Goal: Transaction & Acquisition: Purchase product/service

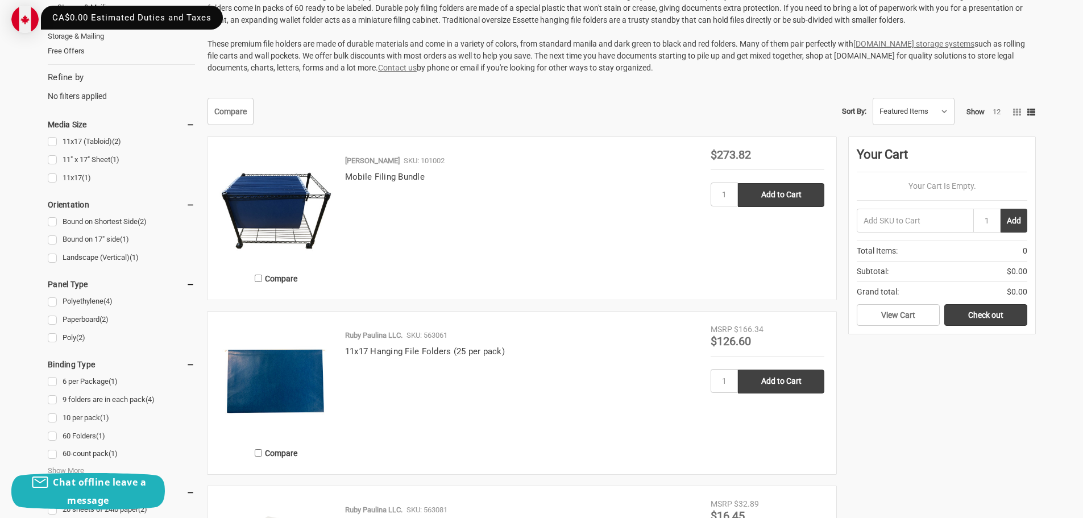
scroll to position [284, 0]
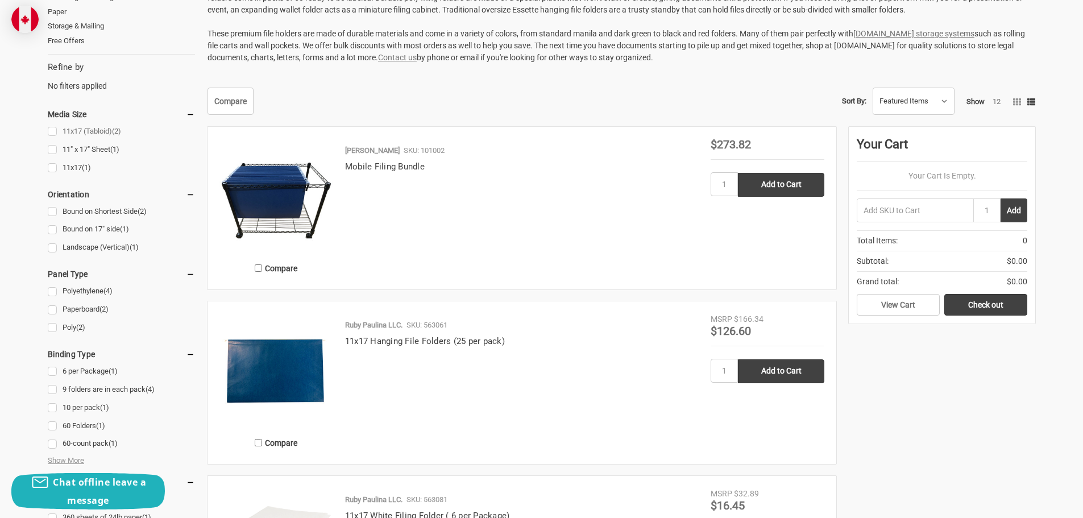
click at [54, 131] on link "11x17 (Tabloid) (2)" at bounding box center [121, 131] width 147 height 15
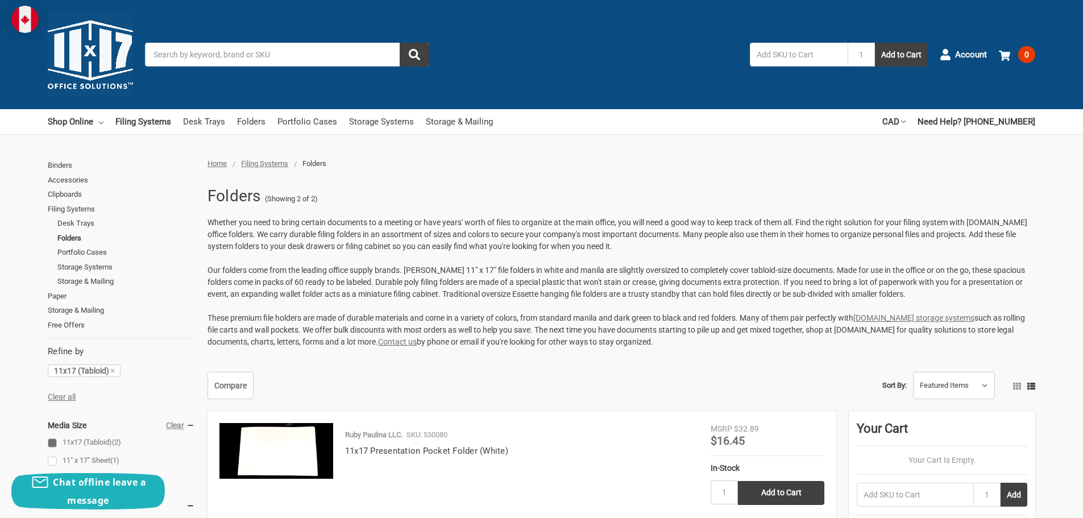
click at [50, 460] on link "11" x 17" Sheet (1)" at bounding box center [121, 460] width 147 height 15
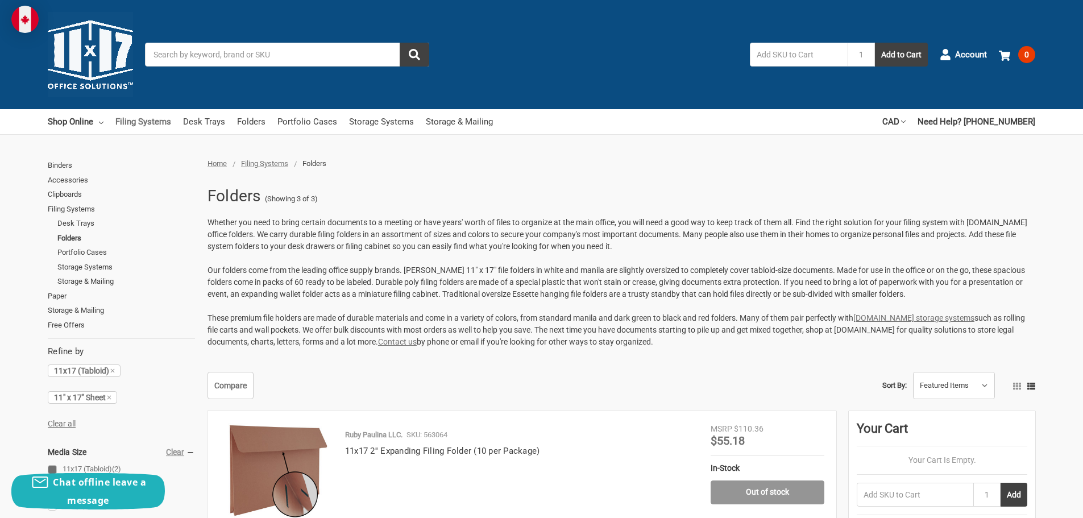
click at [128, 124] on link "Filing Systems" at bounding box center [143, 121] width 56 height 25
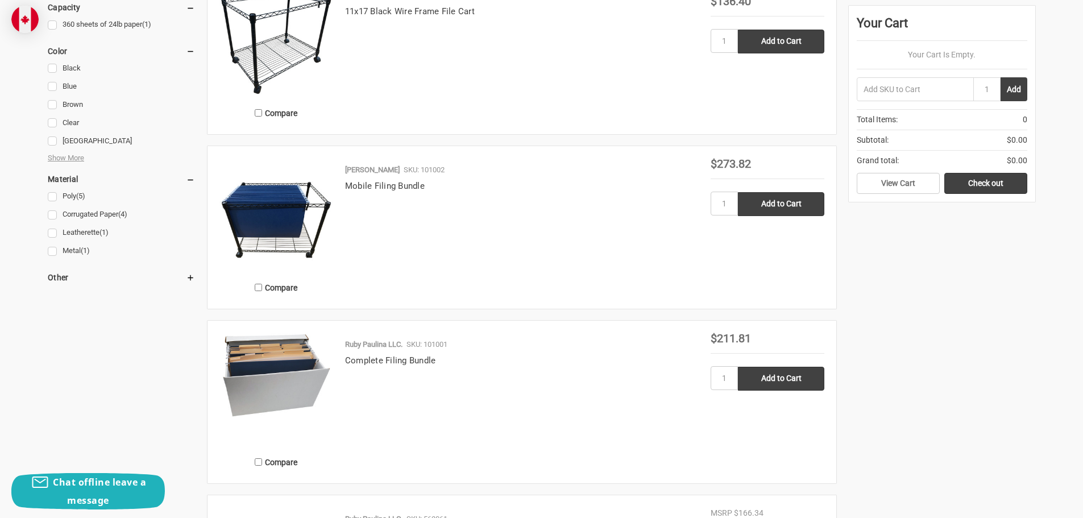
scroll to position [796, 0]
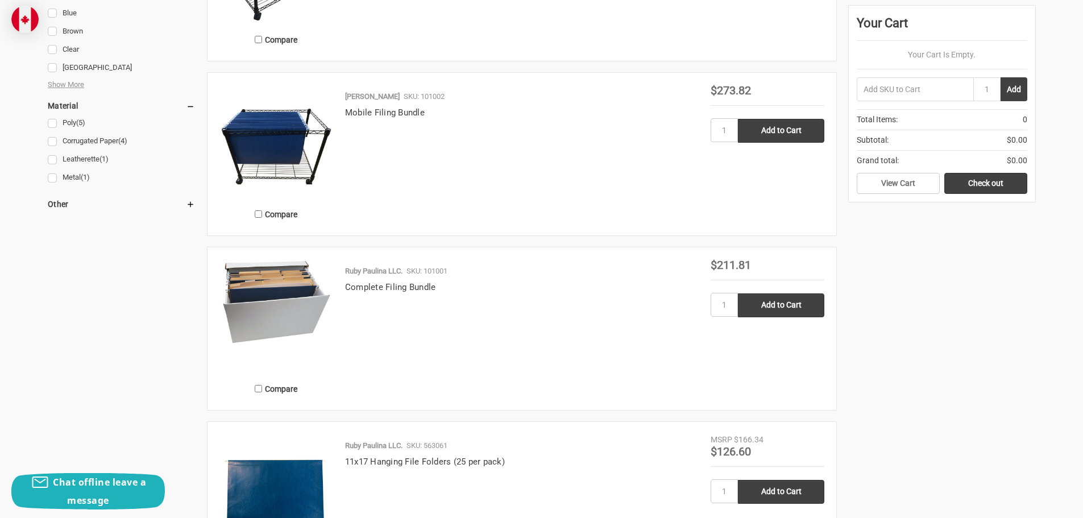
click at [287, 285] on img at bounding box center [276, 301] width 114 height 84
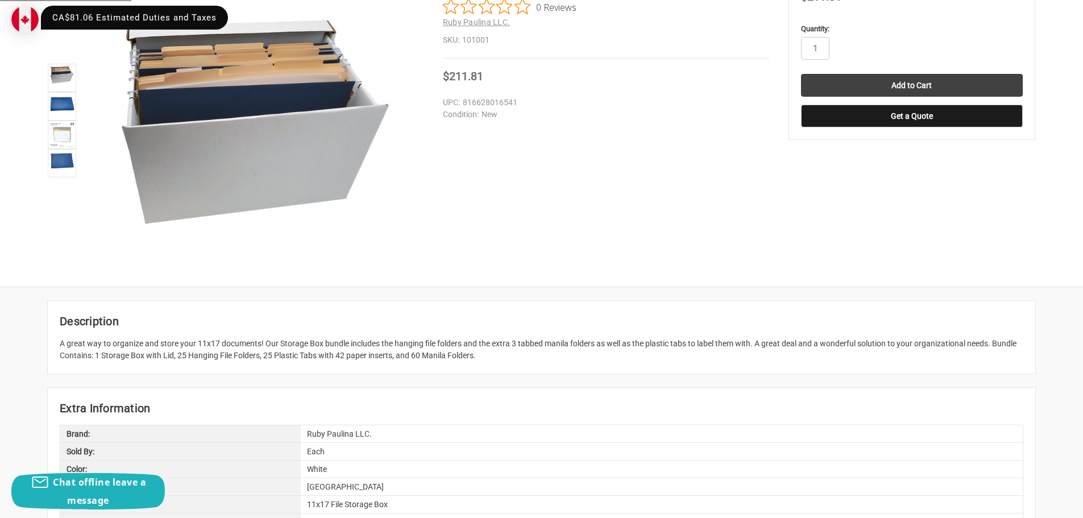
scroll to position [227, 0]
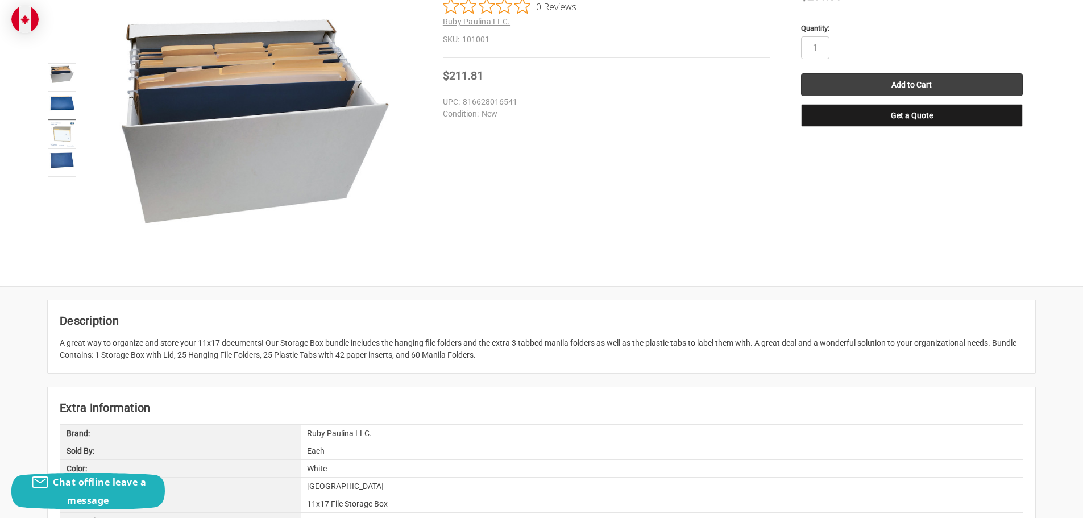
click at [56, 103] on img at bounding box center [61, 102] width 25 height 18
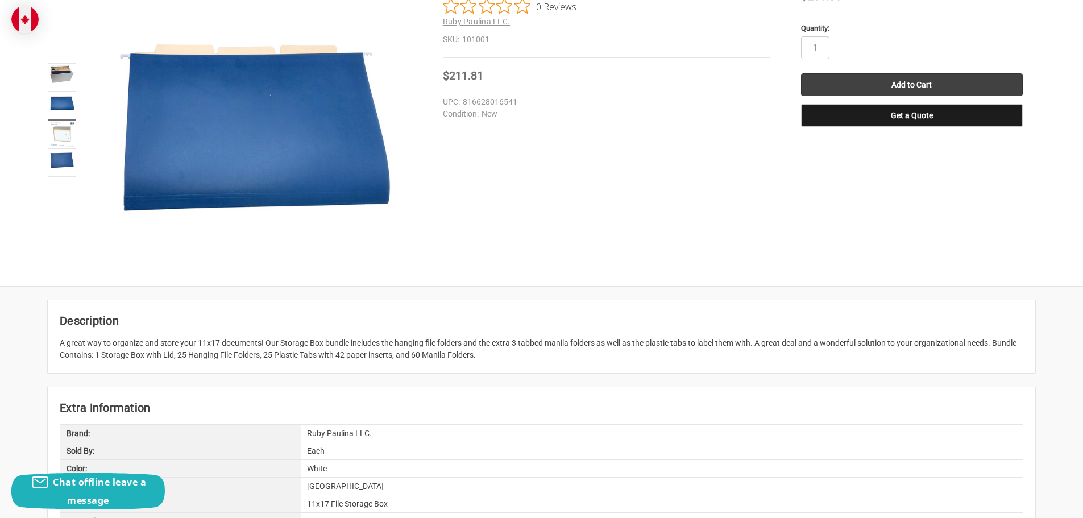
click at [58, 124] on img at bounding box center [61, 134] width 25 height 25
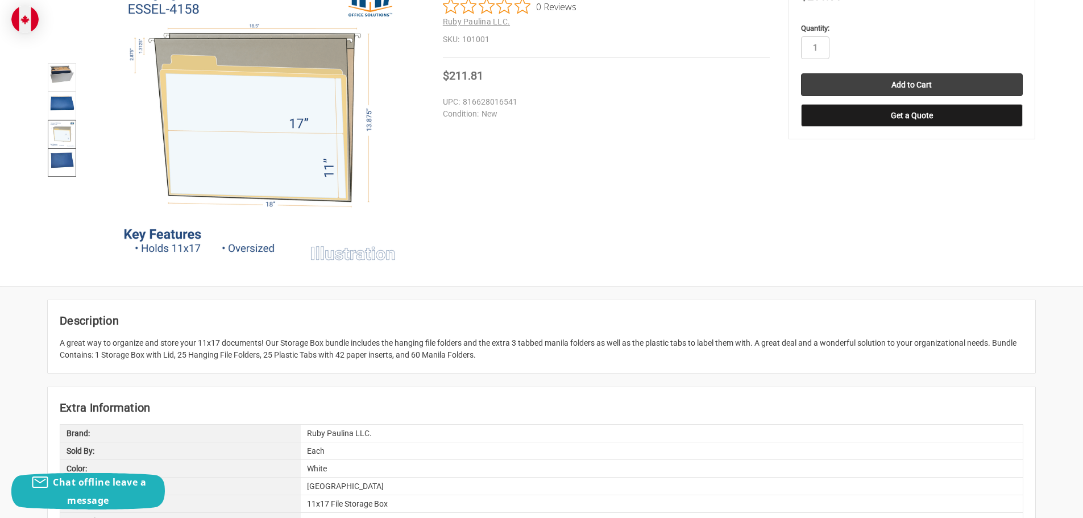
click at [65, 159] on img at bounding box center [61, 159] width 25 height 19
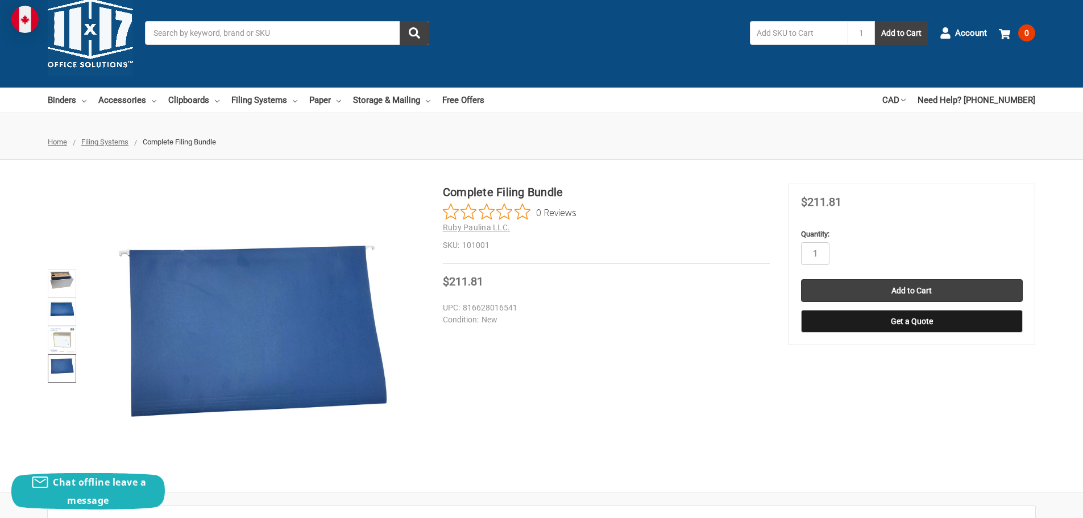
scroll to position [0, 0]
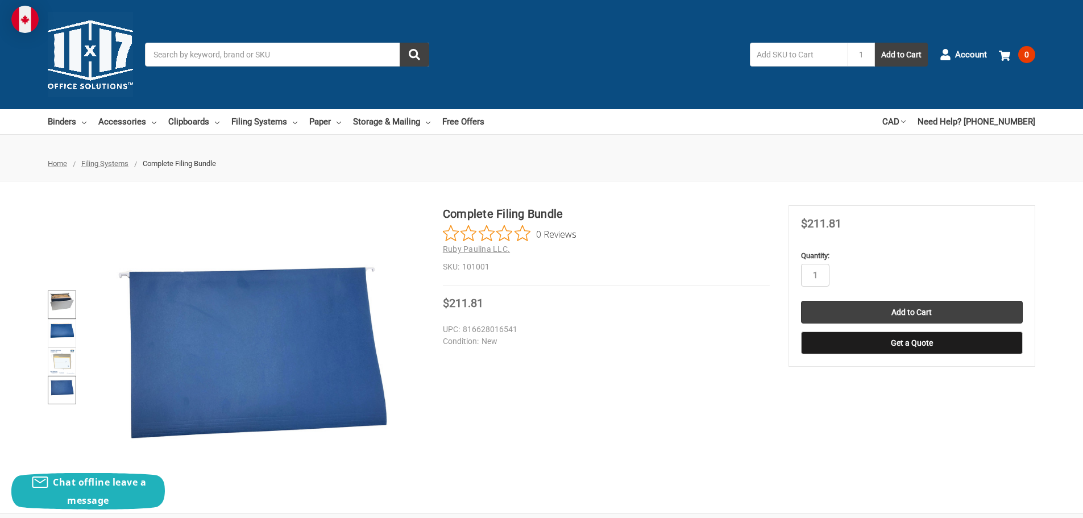
click at [62, 299] on img at bounding box center [61, 301] width 25 height 18
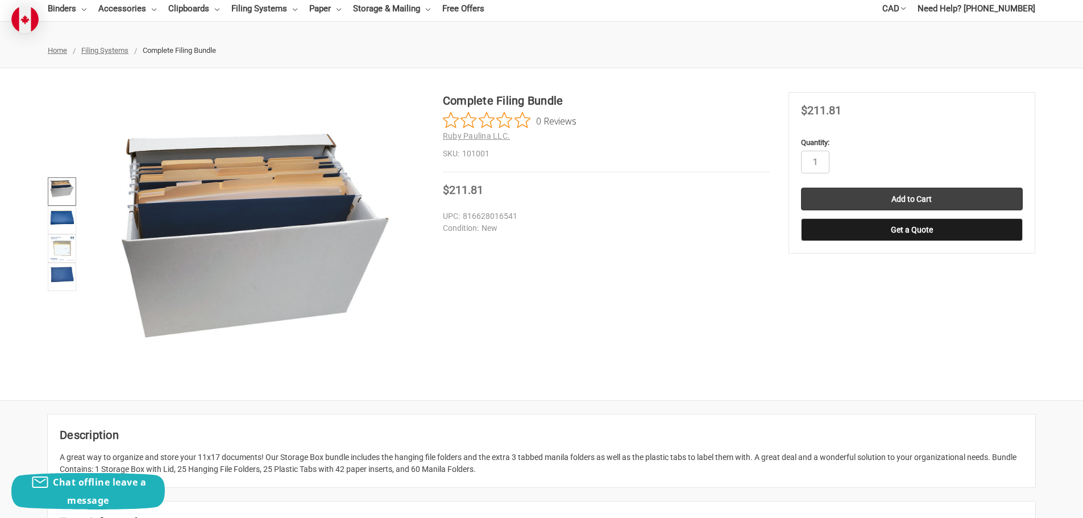
scroll to position [114, 0]
click at [102, 49] on span "Filing Systems" at bounding box center [104, 49] width 47 height 9
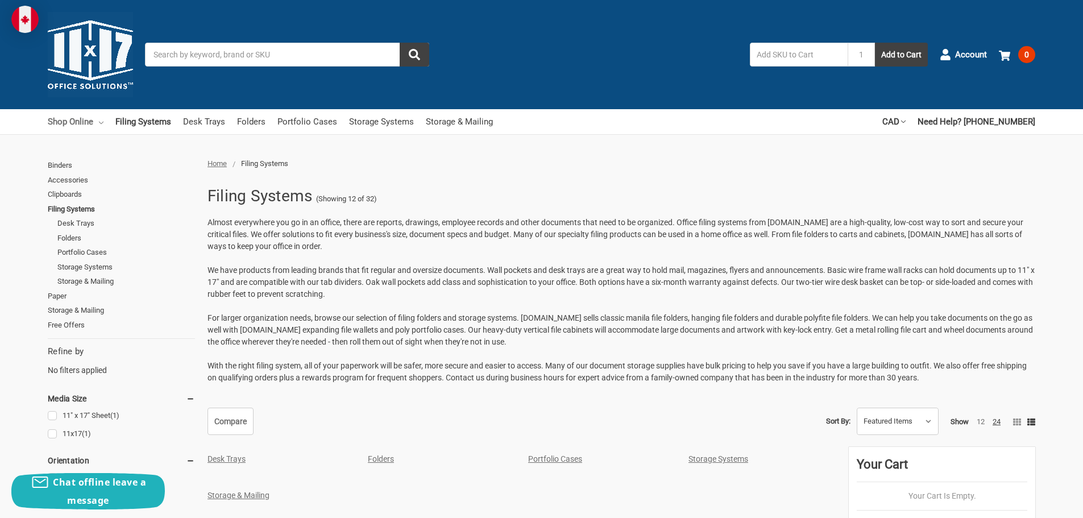
click at [100, 121] on icon at bounding box center [101, 123] width 5 height 5
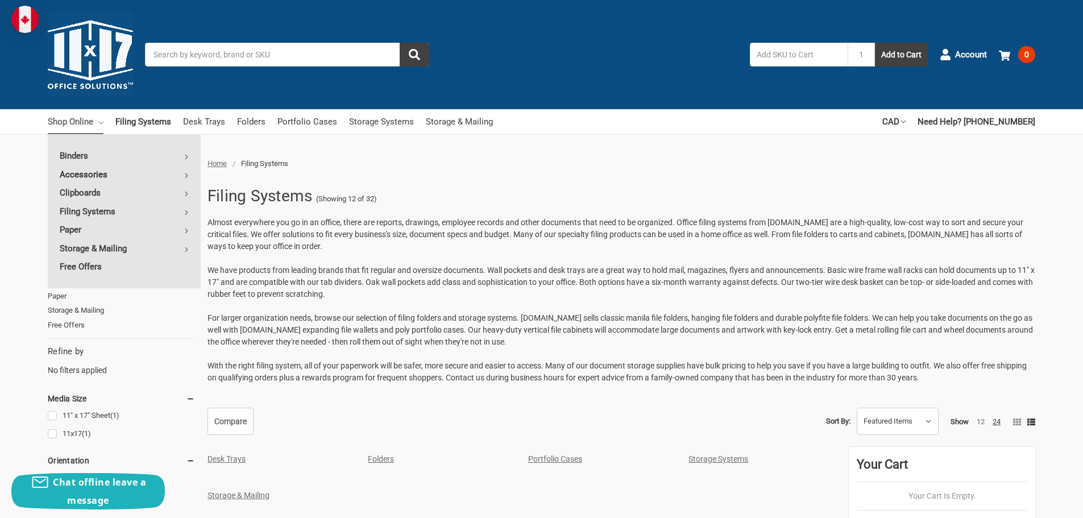
click at [97, 174] on link "Accessories" at bounding box center [124, 174] width 153 height 18
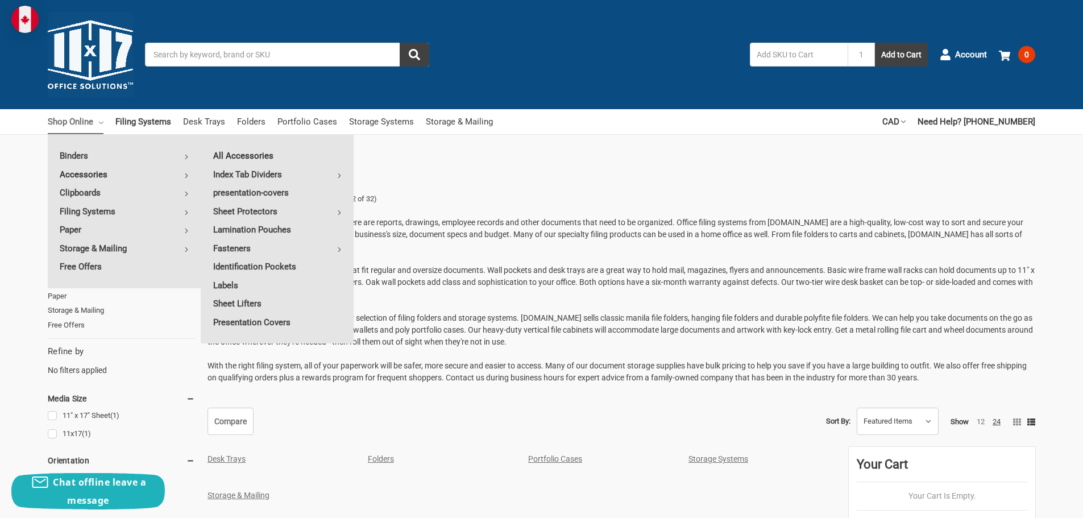
click at [230, 156] on link "All Accessories" at bounding box center [277, 156] width 152 height 18
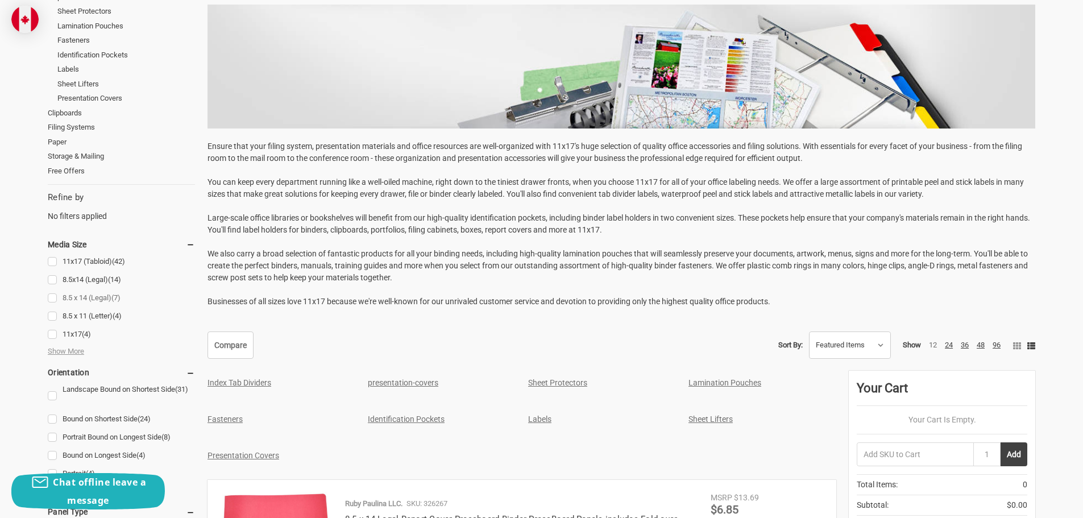
scroll to position [227, 0]
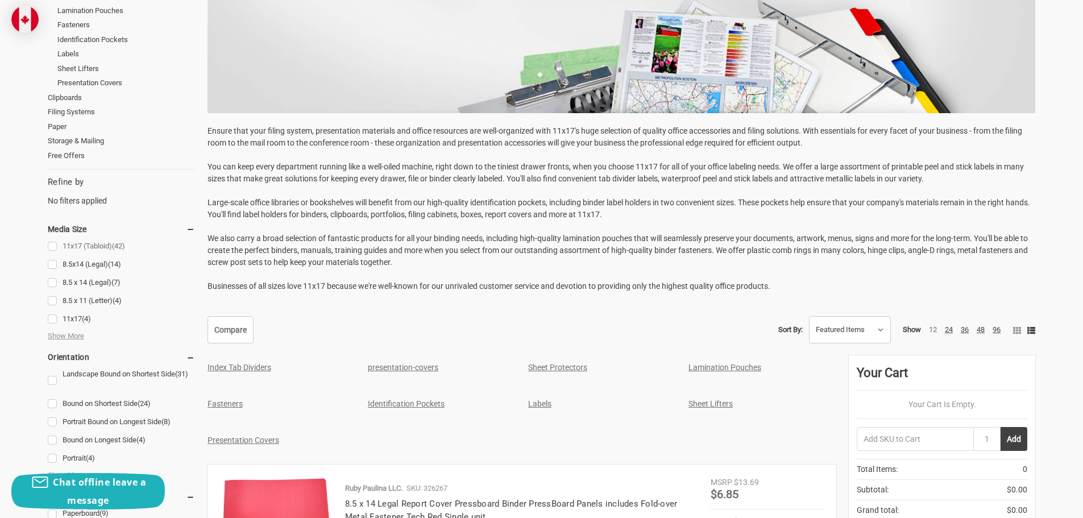
click at [53, 247] on link "11x17 (Tabloid) (42)" at bounding box center [121, 246] width 147 height 15
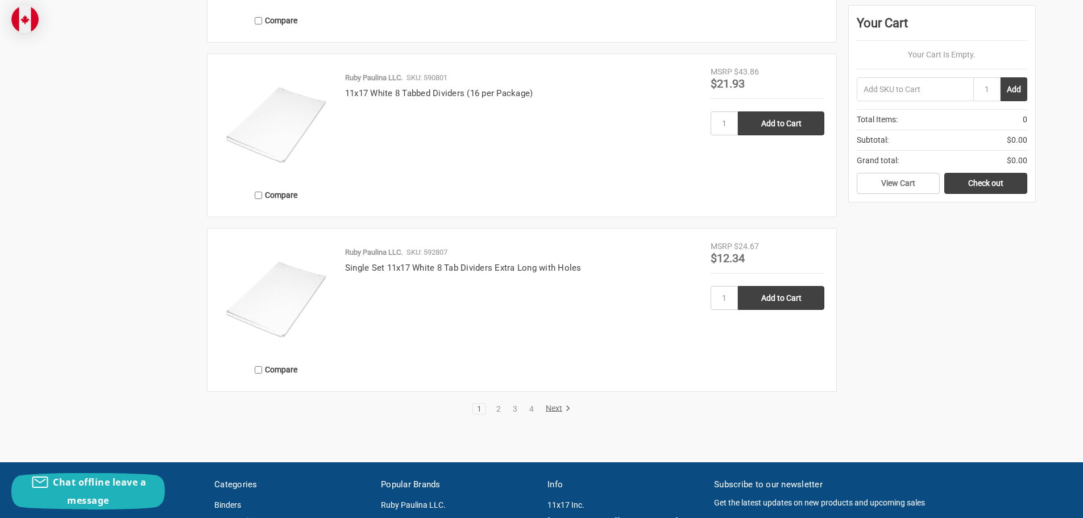
scroll to position [2331, 0]
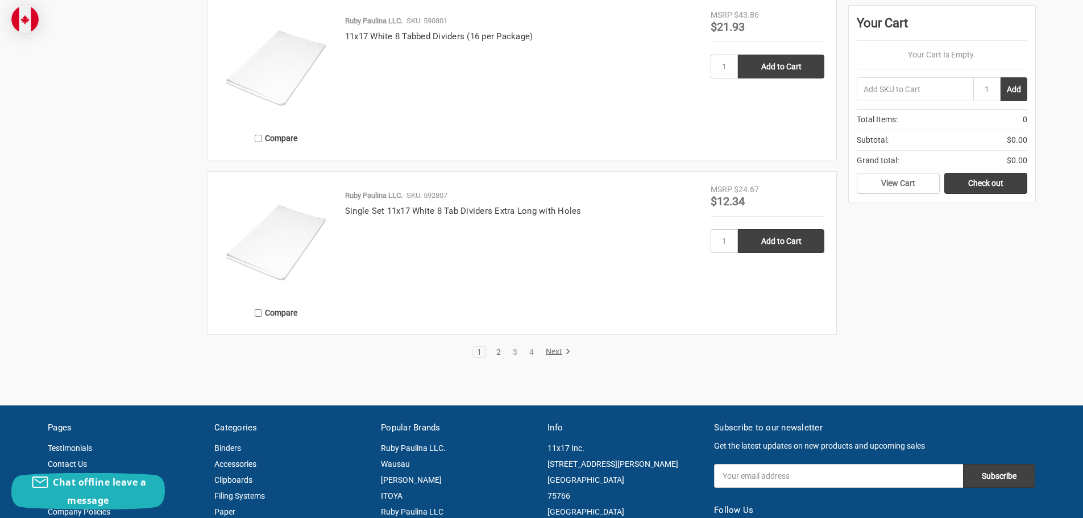
click at [497, 351] on link "2" at bounding box center [498, 352] width 13 height 8
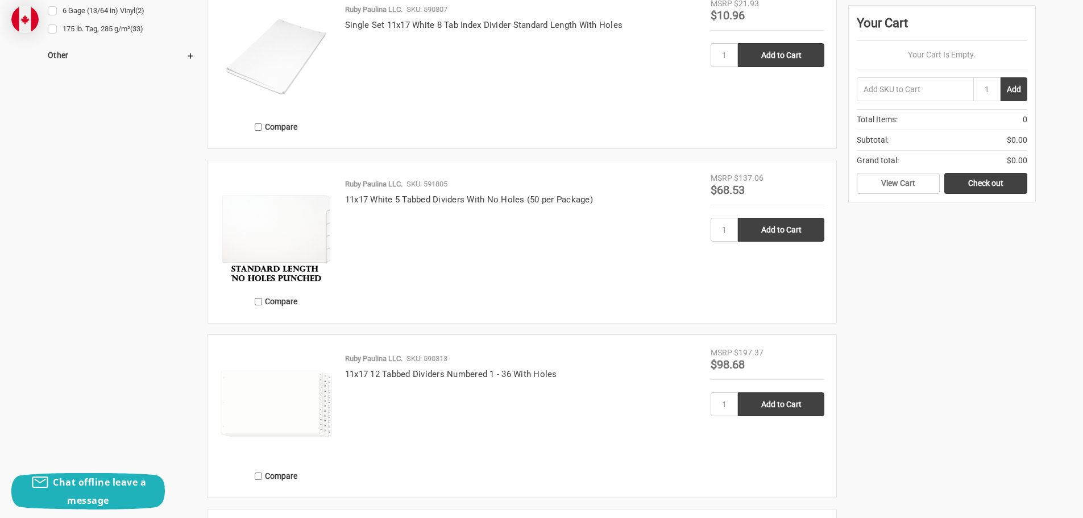
scroll to position [1251, 0]
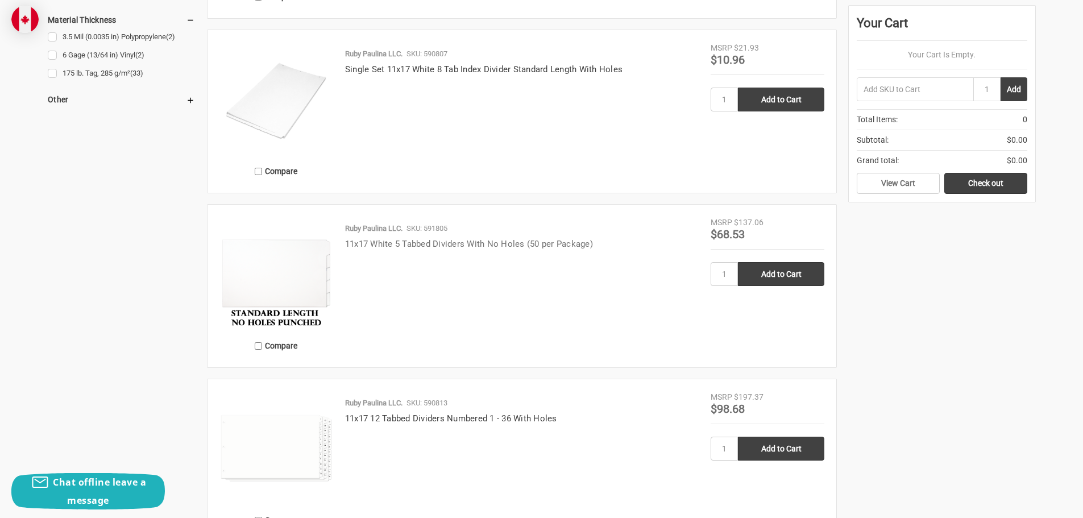
click at [419, 242] on link "11x17 White 5 Tabbed Dividers With No Holes (50 per Package)" at bounding box center [469, 244] width 248 height 10
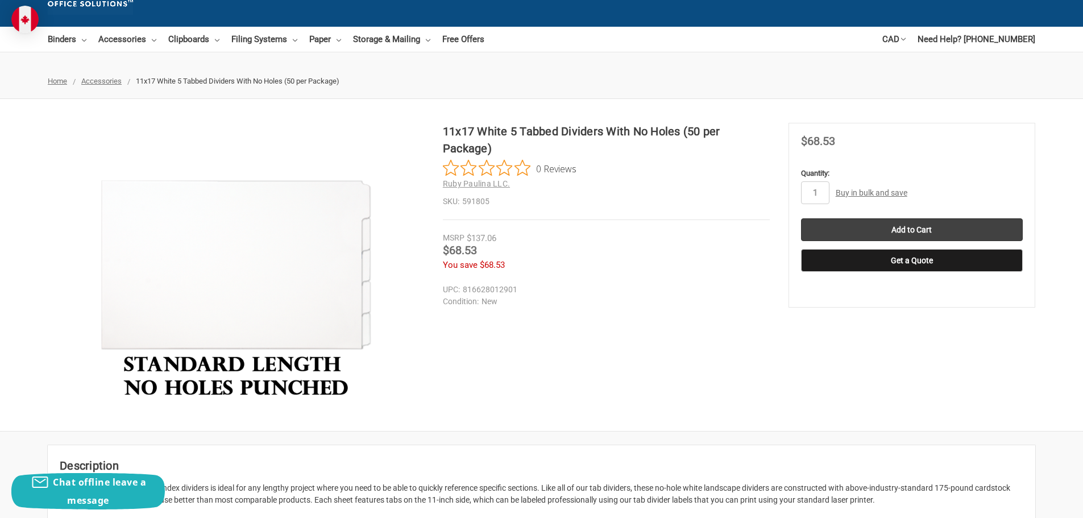
scroll to position [57, 0]
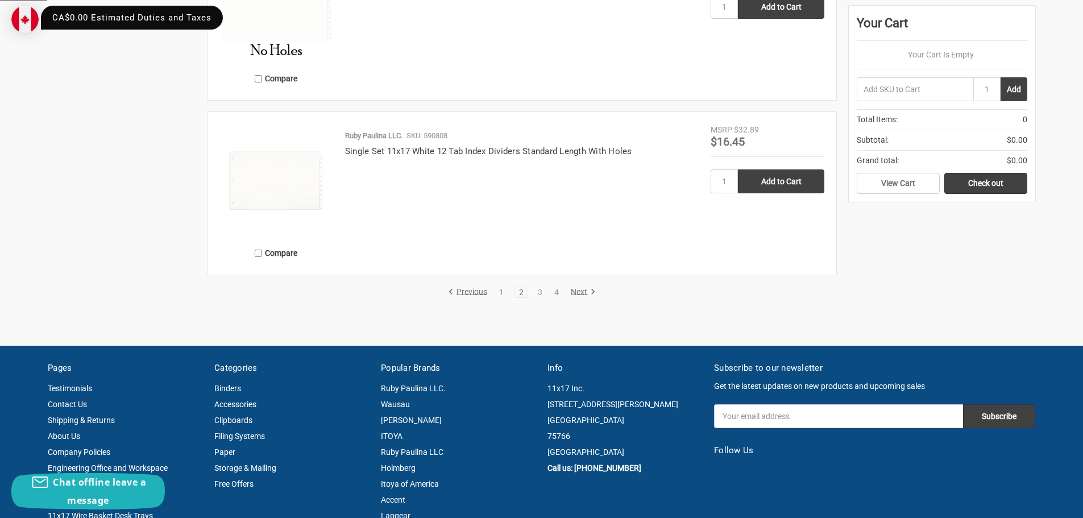
scroll to position [2502, 0]
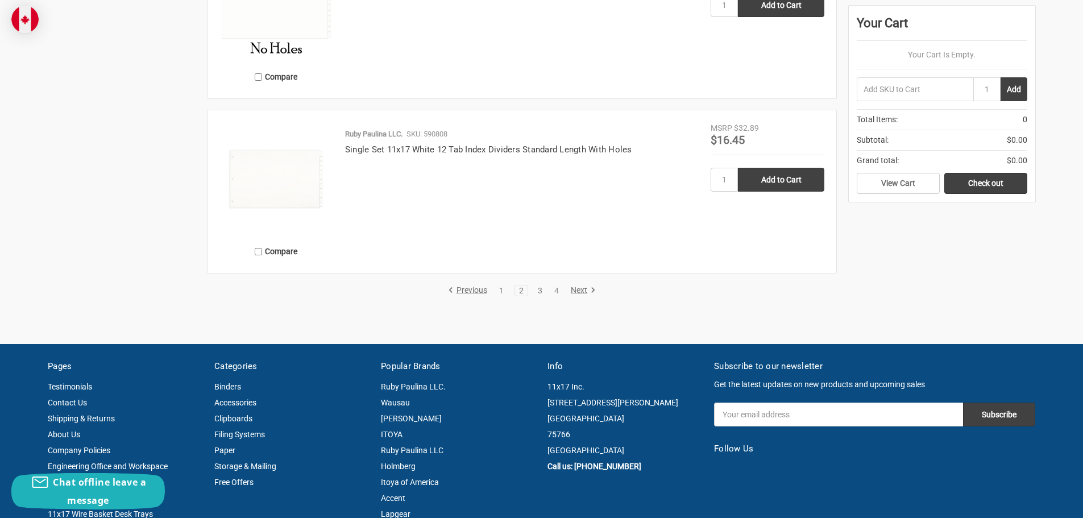
click at [543, 291] on link "3" at bounding box center [540, 291] width 13 height 8
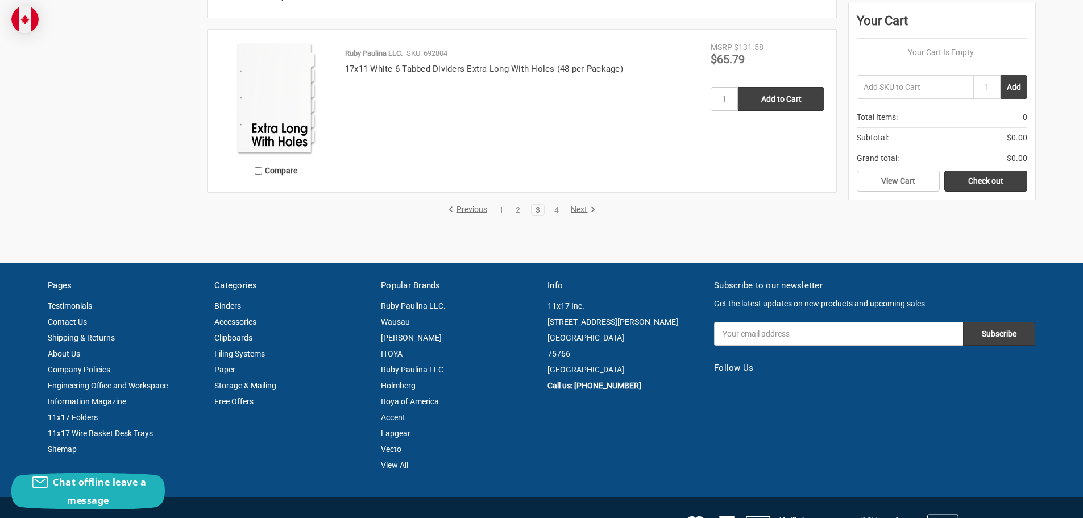
scroll to position [2502, 0]
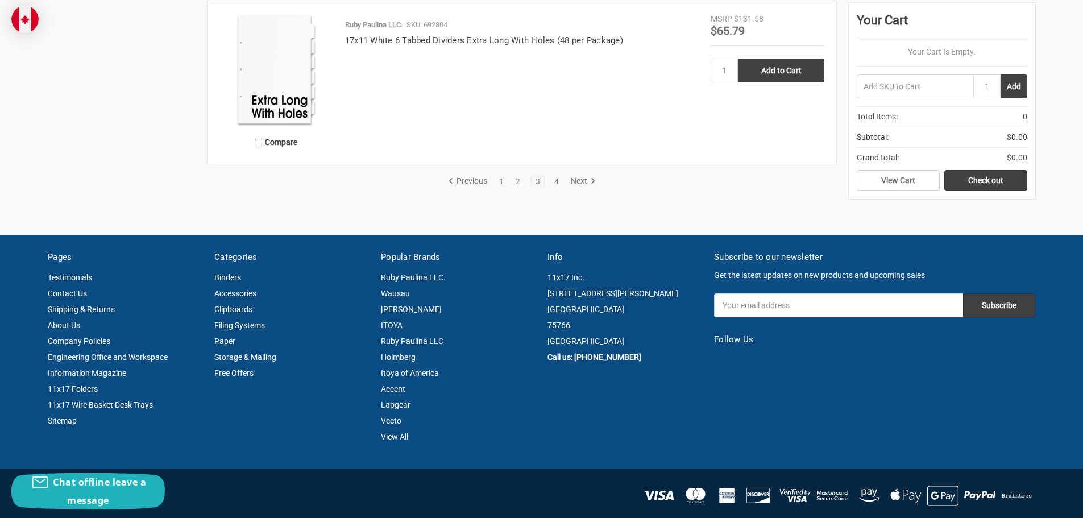
click at [557, 178] on link "4" at bounding box center [556, 181] width 13 height 8
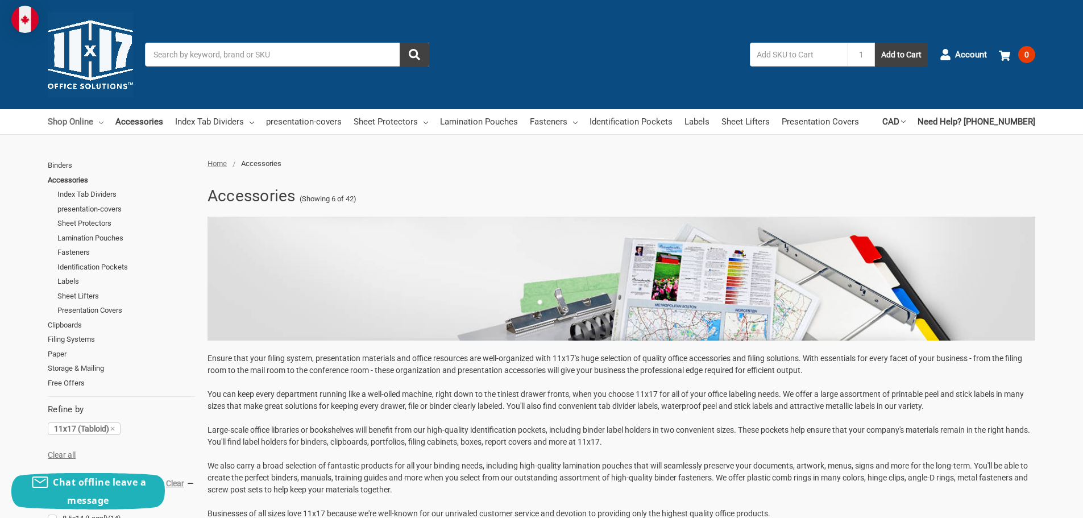
click at [101, 122] on icon at bounding box center [101, 123] width 5 height 5
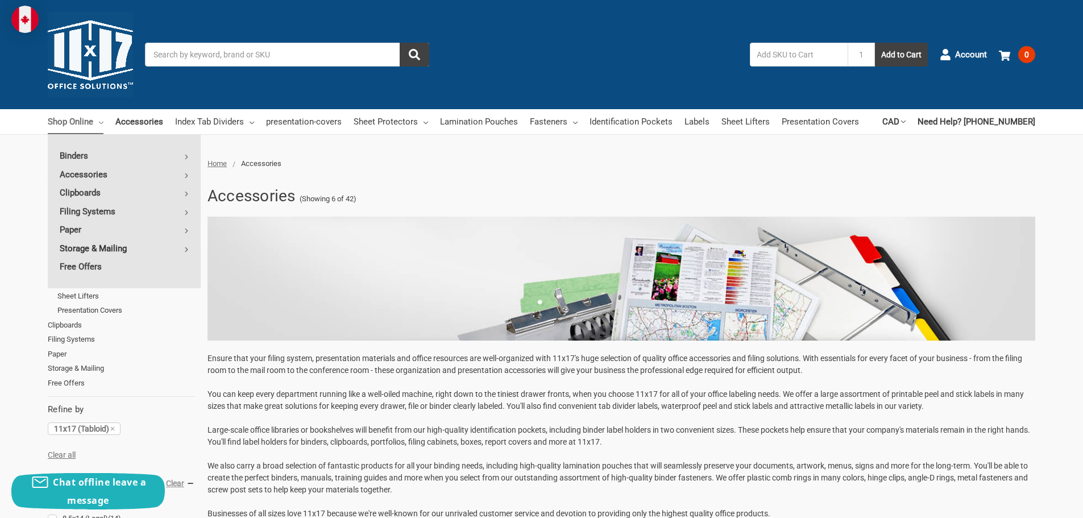
click at [184, 249] on link "Storage & Mailing" at bounding box center [124, 248] width 153 height 18
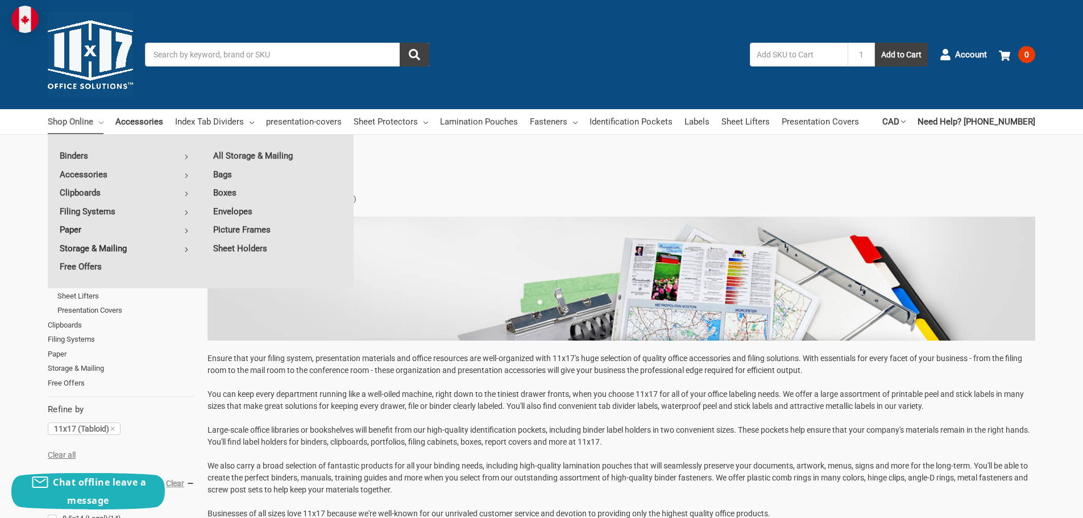
click at [184, 230] on icon at bounding box center [186, 231] width 5 height 5
click at [189, 212] on icon at bounding box center [186, 212] width 5 height 5
click at [242, 154] on link "All Filing Systems" at bounding box center [277, 156] width 152 height 18
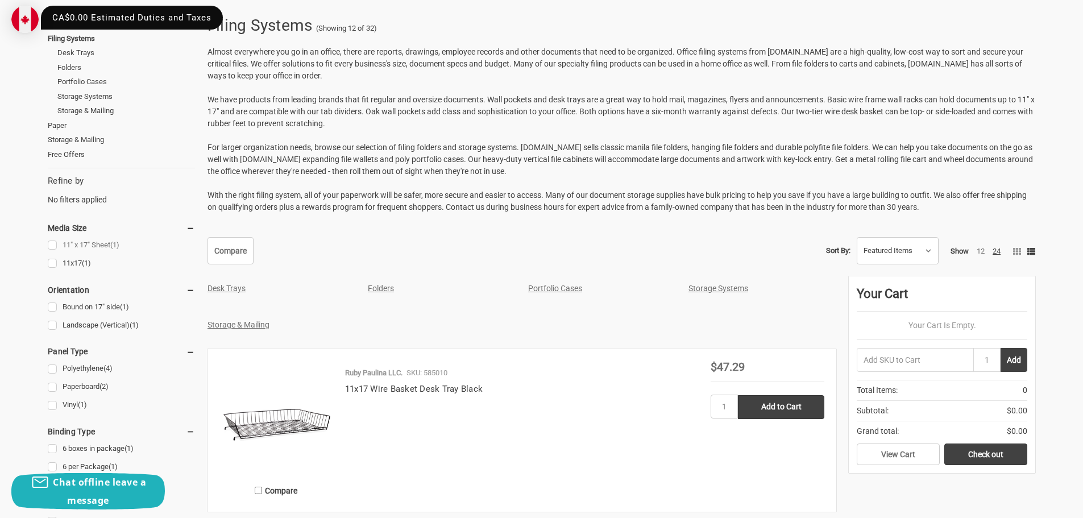
click at [54, 245] on link "11" x 17" Sheet (1)" at bounding box center [121, 245] width 147 height 15
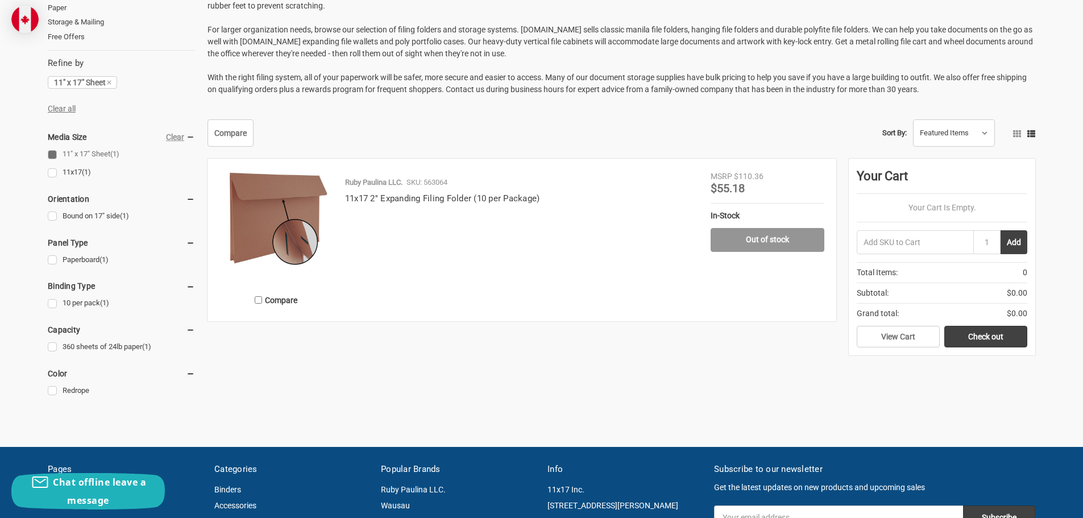
scroll to position [284, 0]
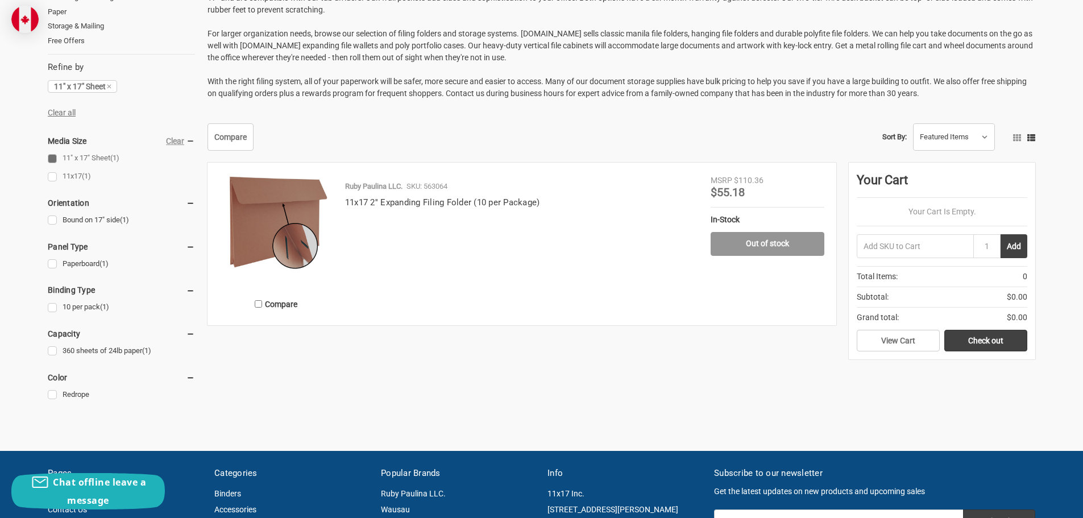
click at [54, 176] on link "11x17 (1)" at bounding box center [121, 176] width 147 height 15
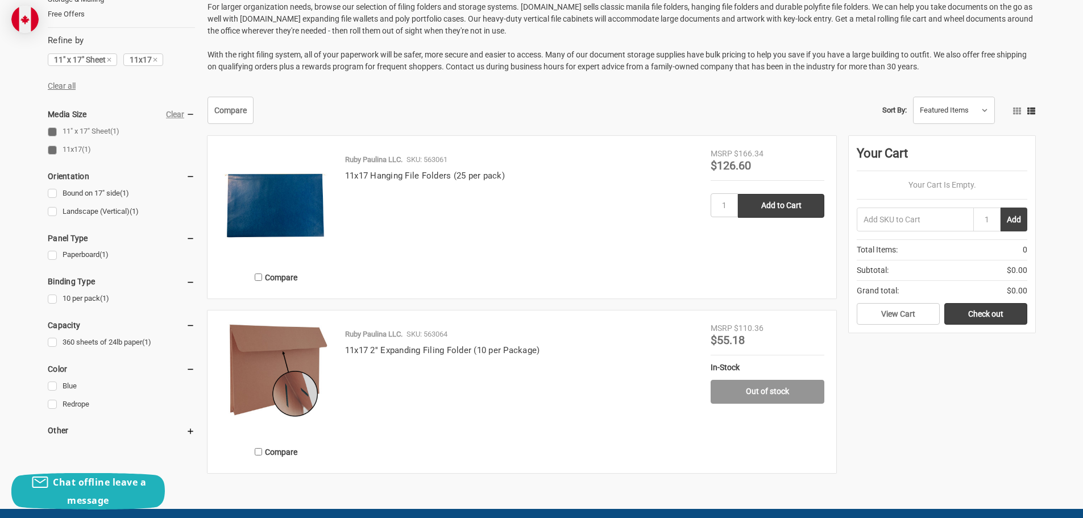
scroll to position [341, 0]
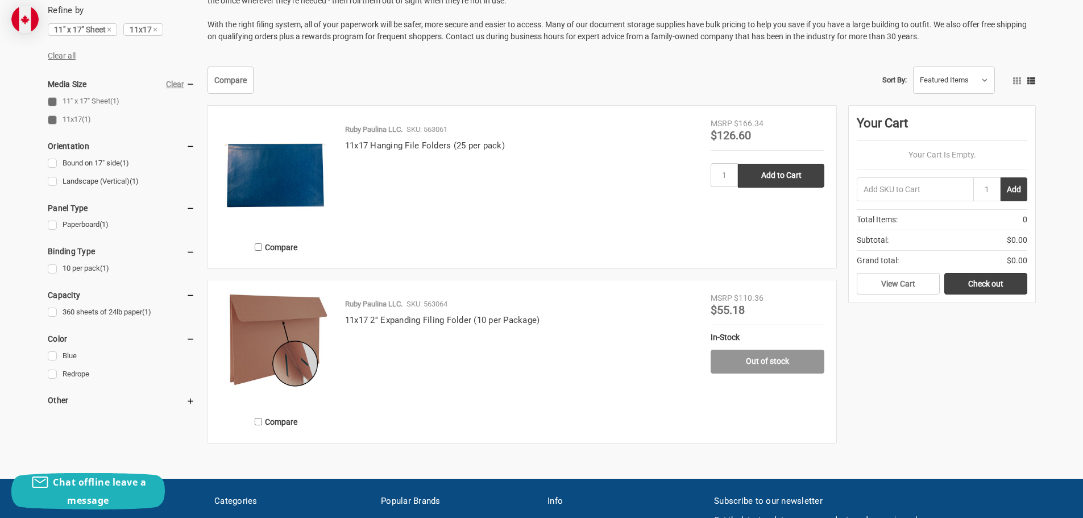
click at [308, 174] on img at bounding box center [276, 175] width 114 height 114
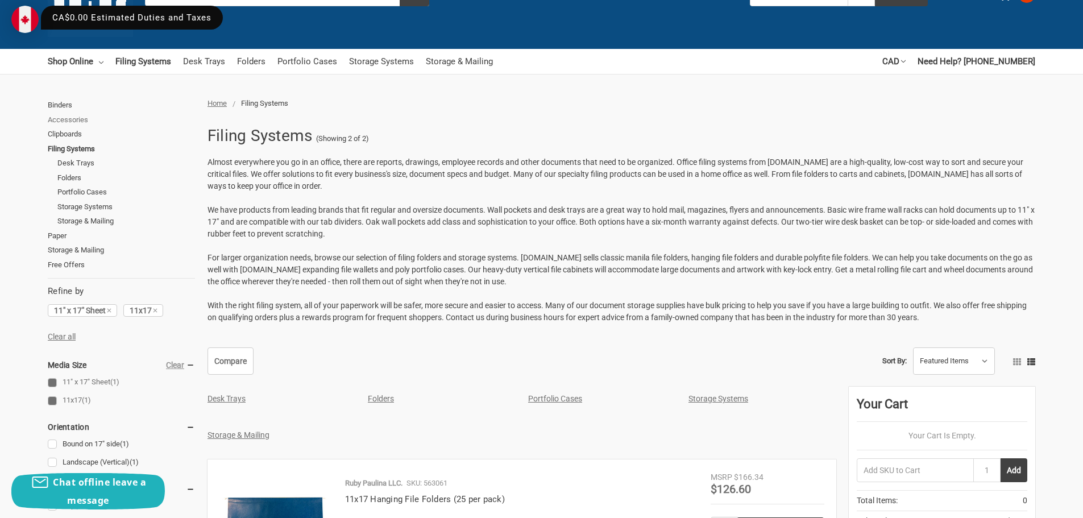
scroll to position [57, 0]
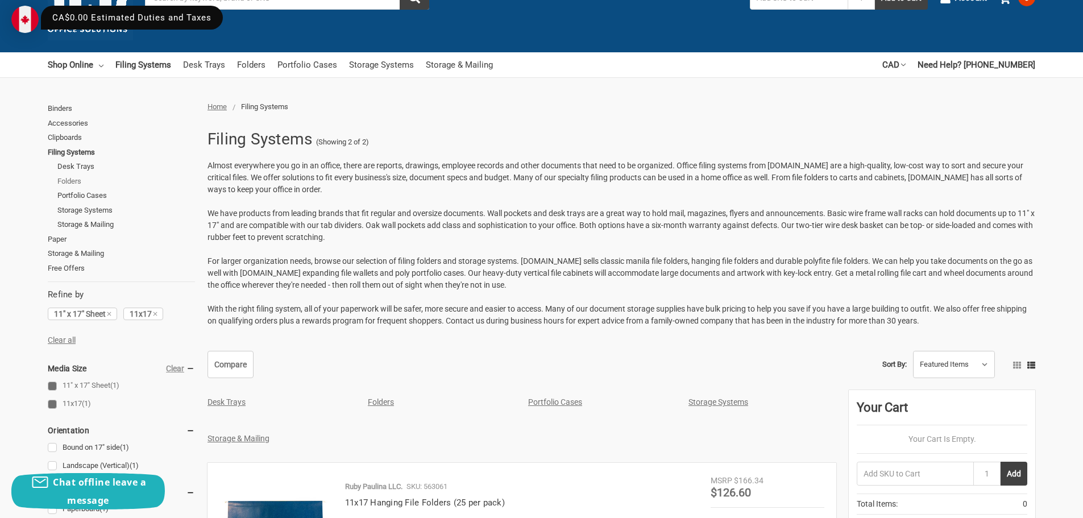
click at [73, 181] on link "Folders" at bounding box center [126, 181] width 138 height 15
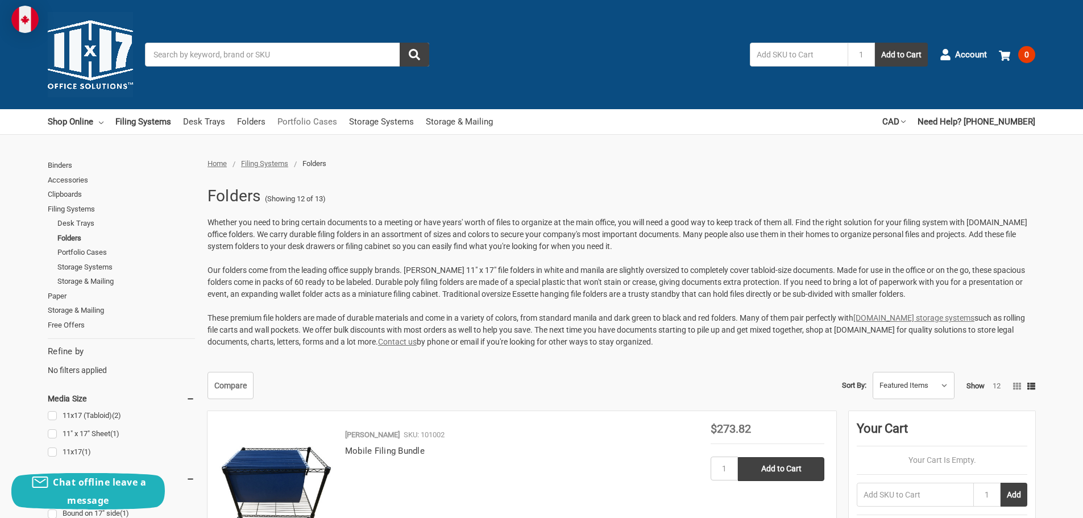
click at [293, 125] on link "Portfolio Cases" at bounding box center [307, 121] width 60 height 25
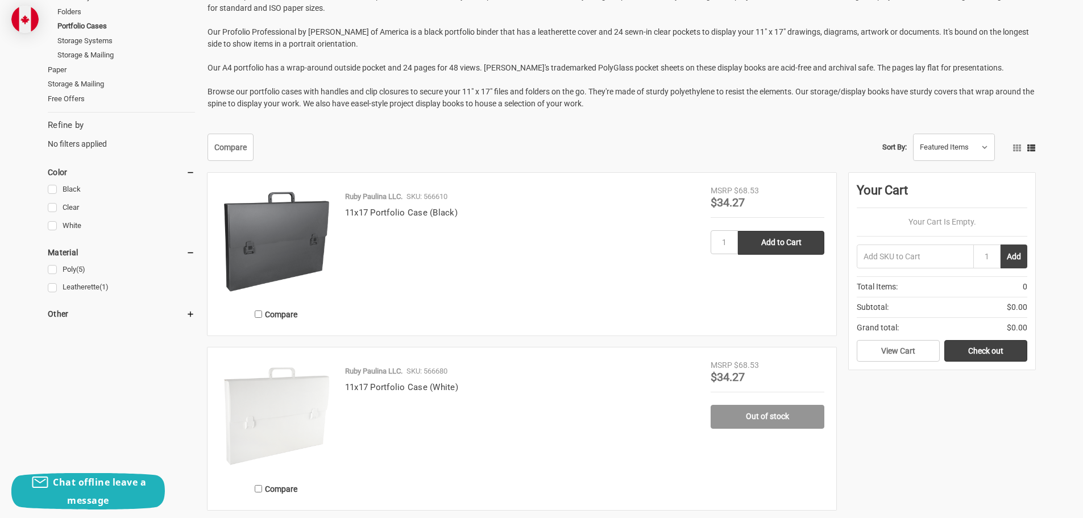
scroll to position [227, 0]
click at [279, 258] on img at bounding box center [276, 241] width 114 height 114
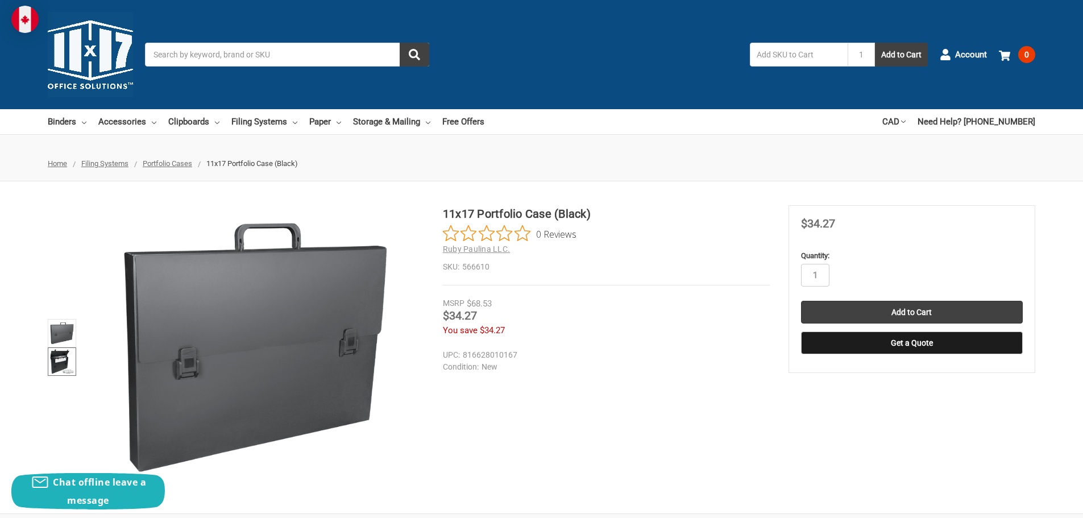
click at [57, 361] on img at bounding box center [61, 361] width 25 height 25
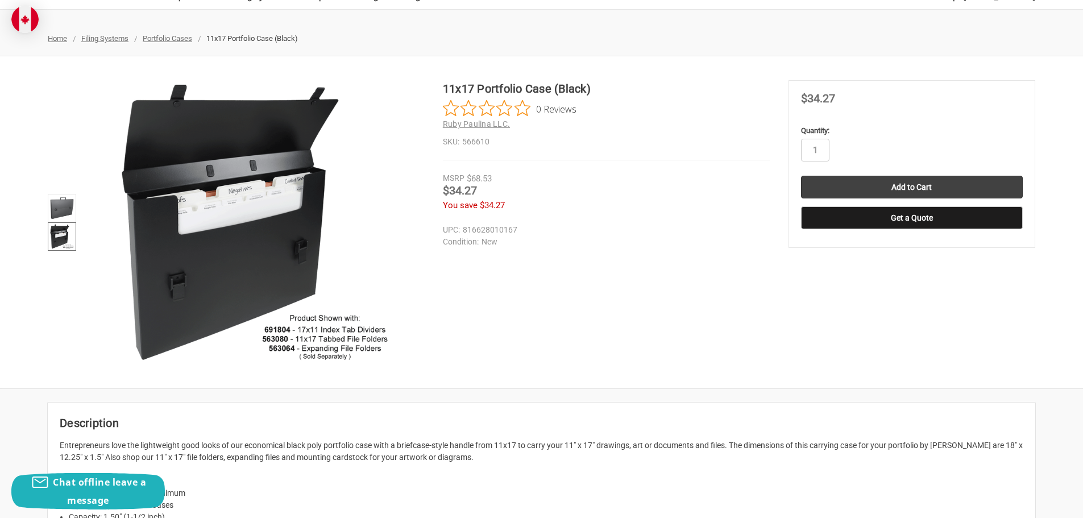
scroll to position [114, 0]
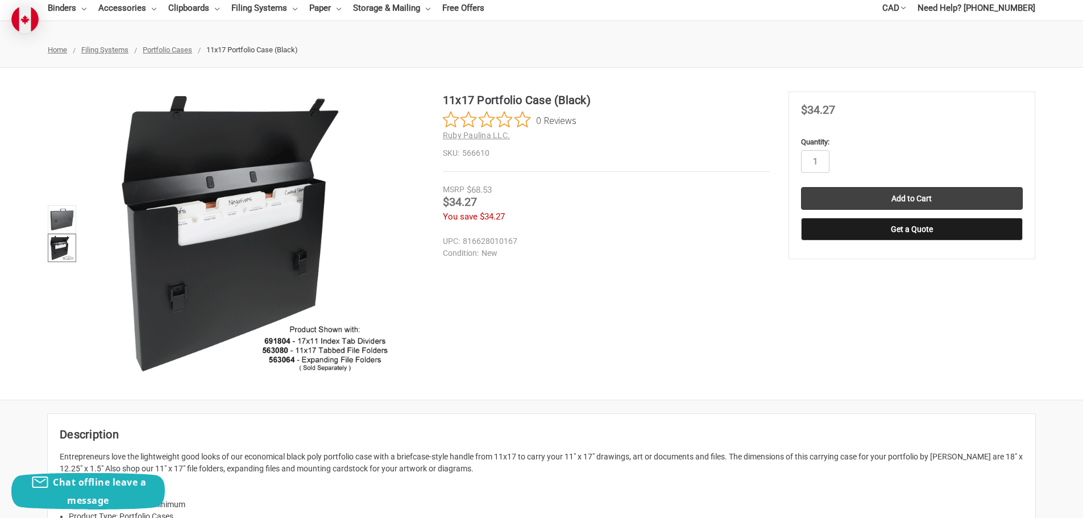
click at [567, 231] on section "11x17 Portfolio Case (Black) 0 Reviews Ruby Paulina LLC. SKU: 566610" at bounding box center [616, 164] width 346 height 144
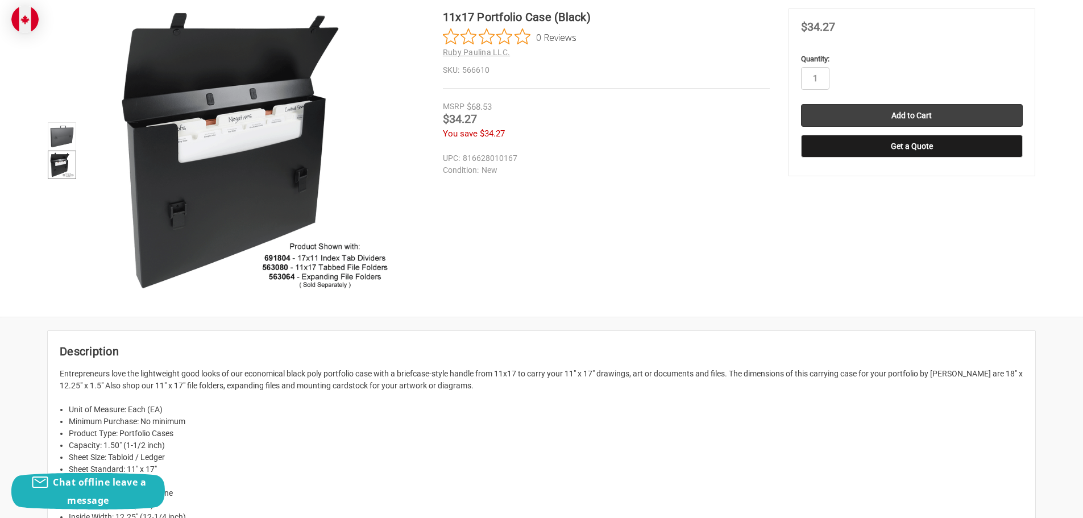
scroll to position [227, 0]
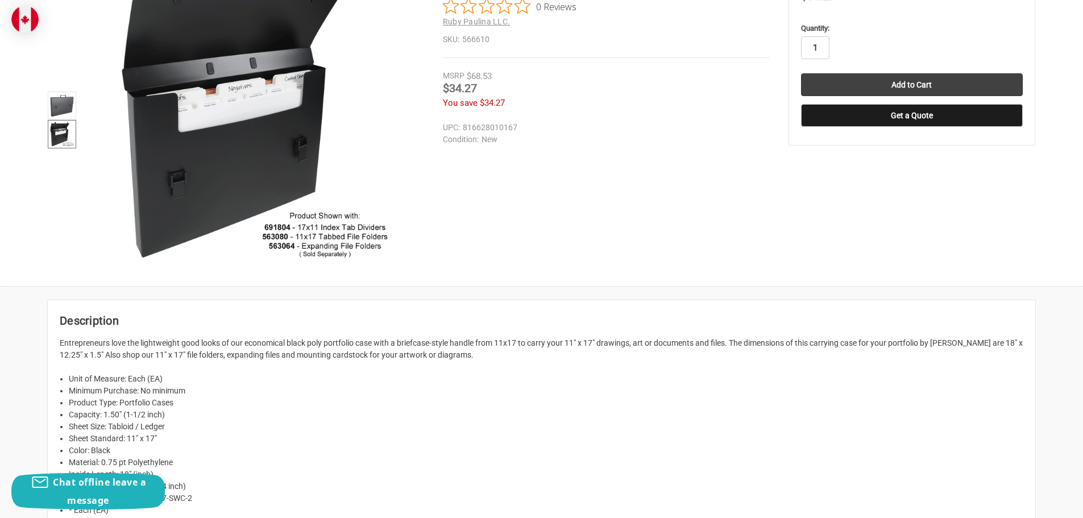
click at [814, 46] on input "1" at bounding box center [815, 47] width 28 height 23
type input "2"
click at [762, 102] on div "You save $34.27" at bounding box center [606, 103] width 327 height 13
click at [923, 86] on input "Add to Cart" at bounding box center [912, 84] width 222 height 23
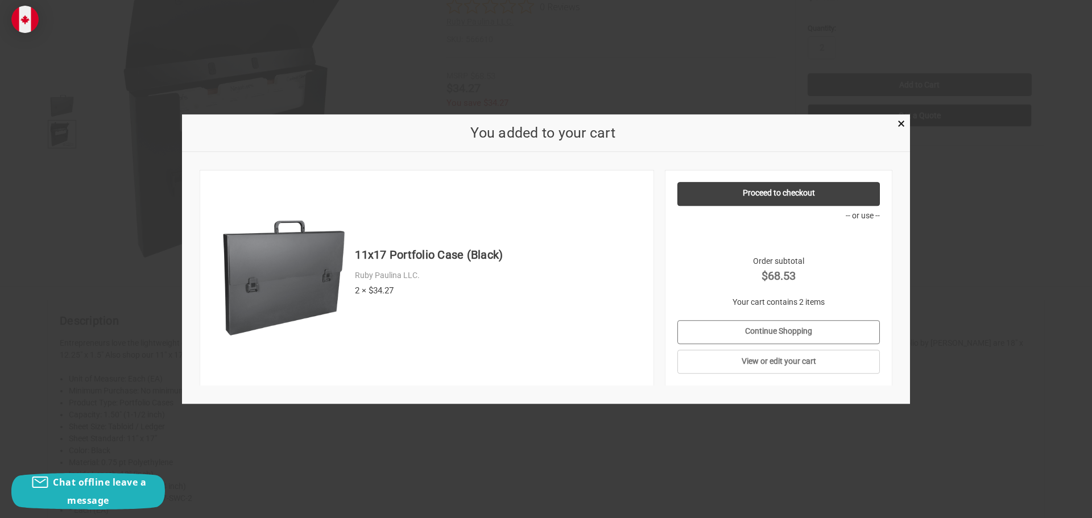
click at [771, 333] on link "Continue Shopping" at bounding box center [778, 332] width 203 height 24
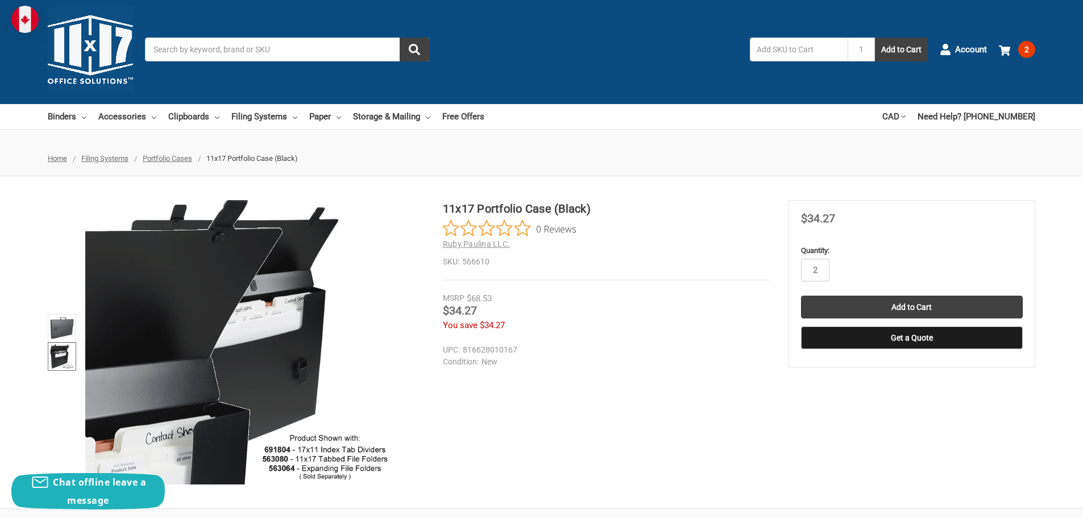
scroll to position [0, 0]
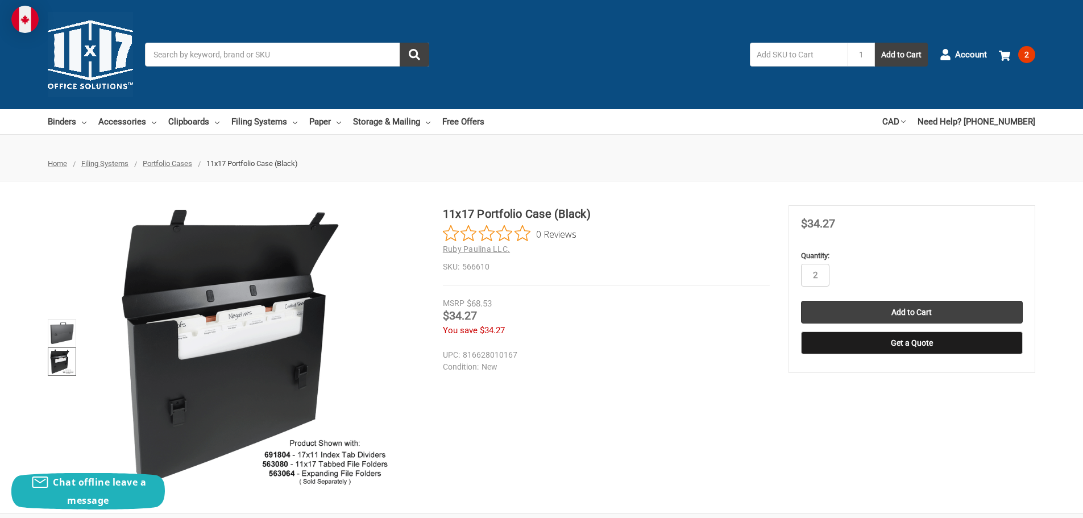
drag, startPoint x: 198, startPoint y: 54, endPoint x: 165, endPoint y: 55, distance: 33.0
click at [165, 55] on input "Search" at bounding box center [287, 55] width 284 height 24
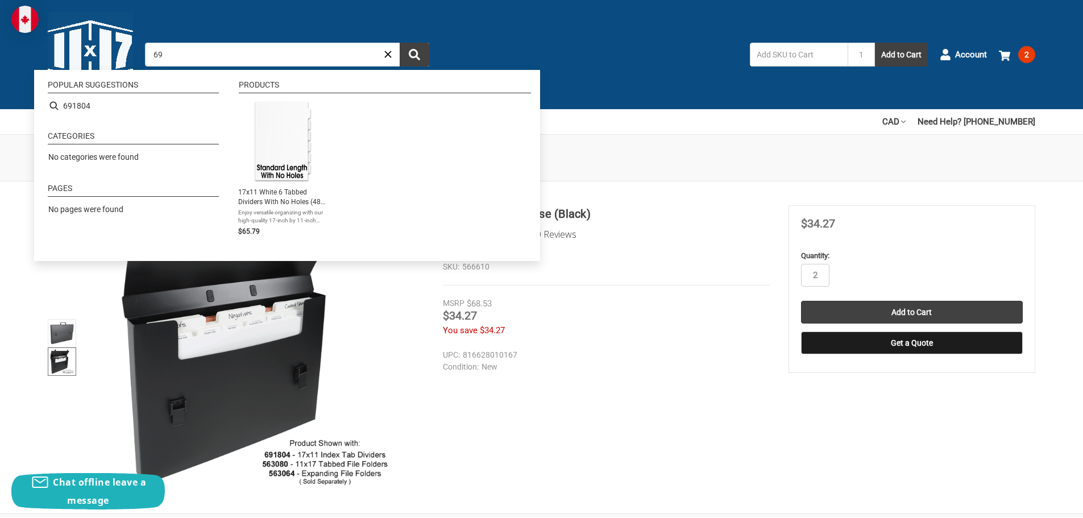
type input "6"
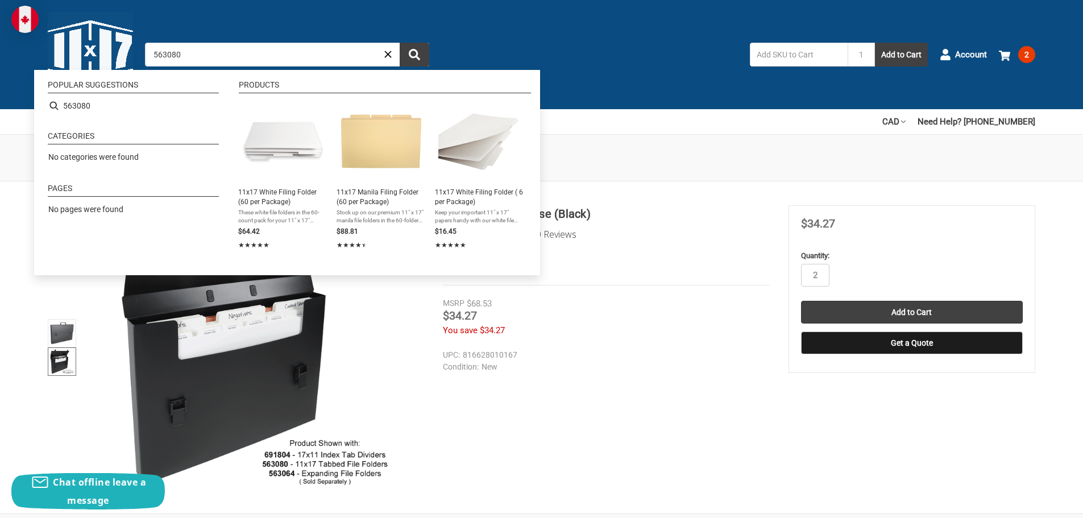
click at [184, 55] on input "563080" at bounding box center [287, 55] width 284 height 24
type input "563080"
click at [490, 212] on span "Keep your important 11" x 17" papers handy with our white file folders from 11x…" at bounding box center [479, 217] width 89 height 16
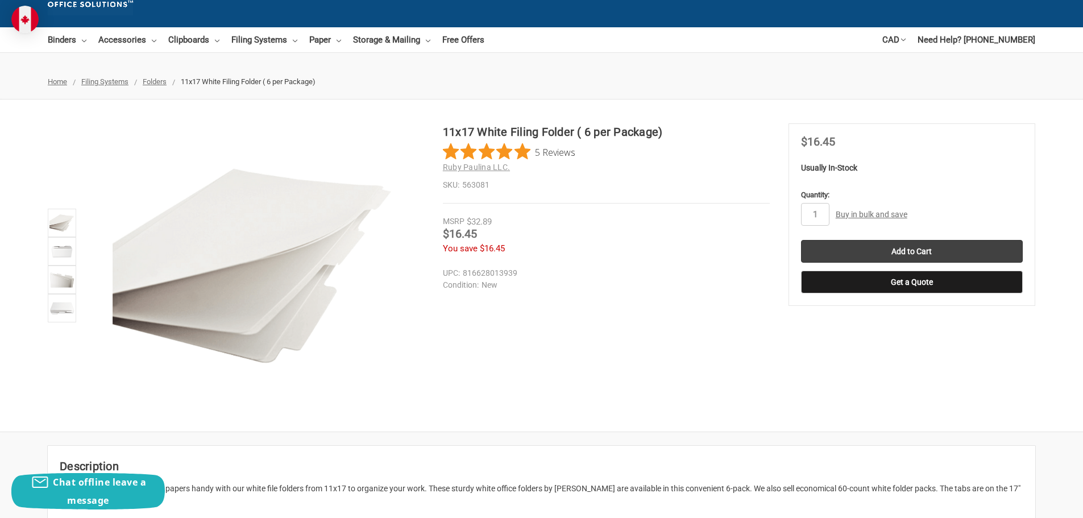
scroll to position [57, 0]
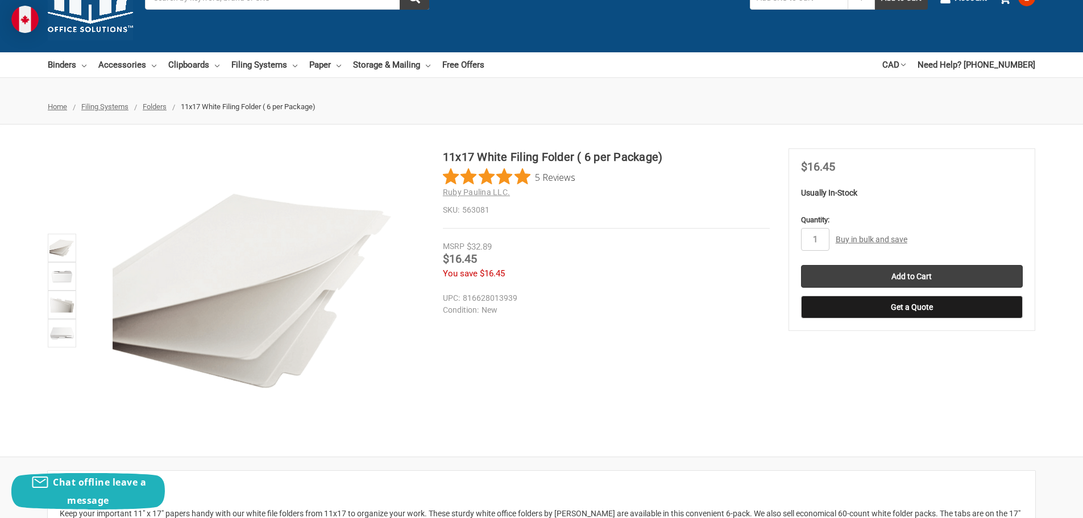
click at [845, 241] on link "Buy in bulk and save" at bounding box center [872, 239] width 72 height 9
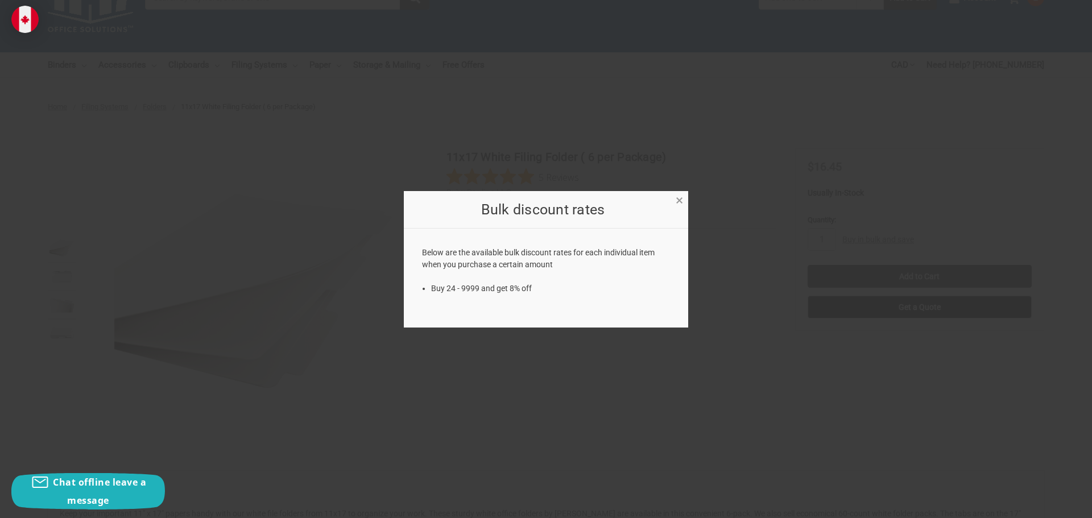
click at [680, 197] on span "×" at bounding box center [678, 200] width 7 height 16
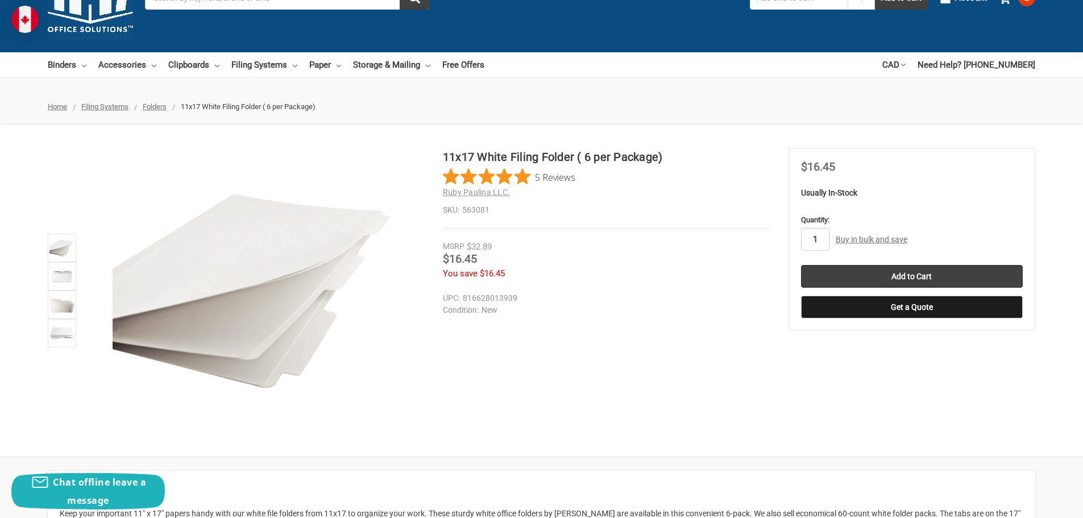
click at [815, 239] on input "1" at bounding box center [815, 239] width 28 height 23
type input "3"
click at [744, 299] on dd "816628013939" at bounding box center [604, 298] width 322 height 12
click at [909, 275] on input "Add to Cart" at bounding box center [912, 276] width 222 height 23
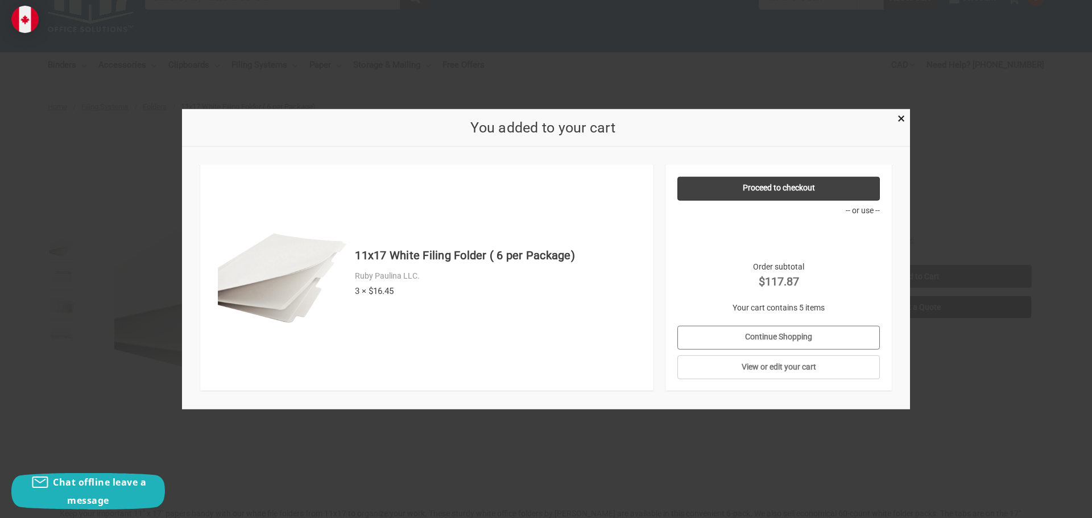
click at [773, 333] on link "Continue Shopping" at bounding box center [778, 337] width 203 height 24
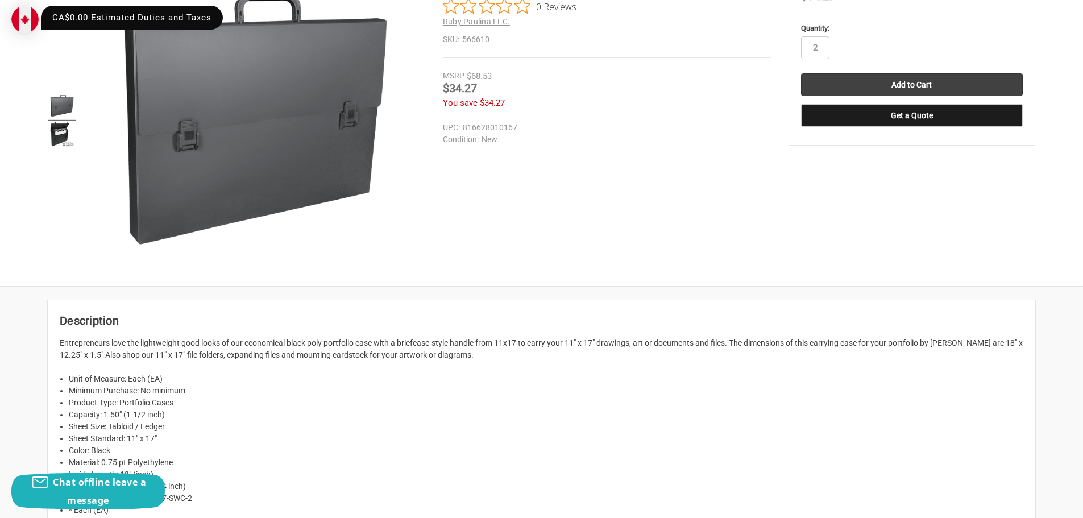
click at [53, 137] on img at bounding box center [61, 134] width 25 height 25
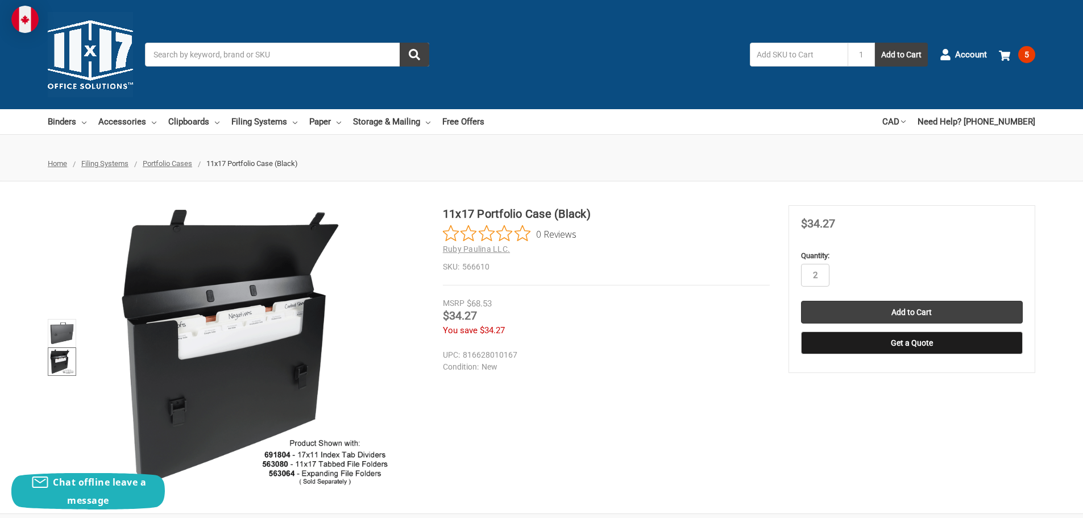
click at [254, 53] on input "Search" at bounding box center [287, 55] width 284 height 24
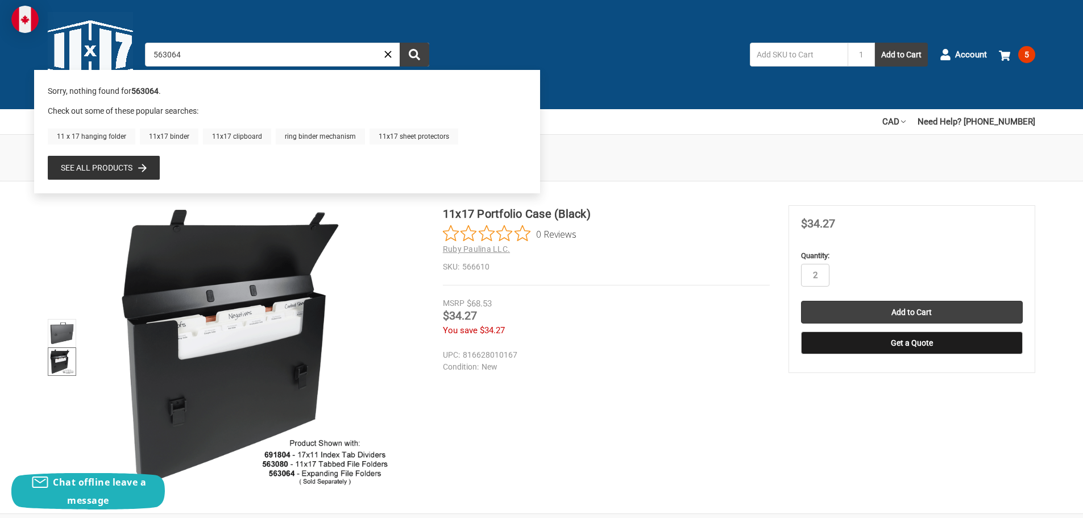
type input "563064"
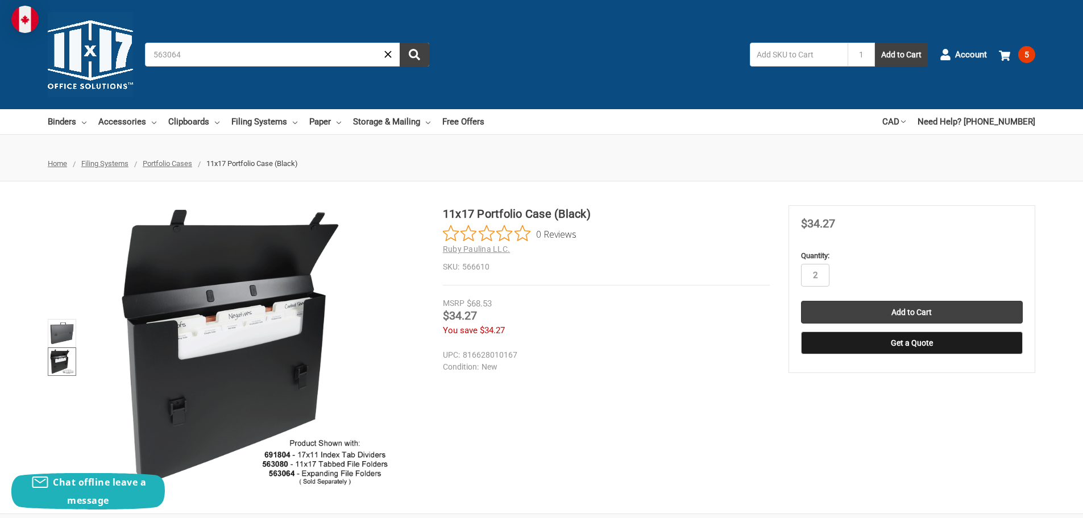
click at [387, 52] on use "Close" at bounding box center [387, 54] width 7 height 7
click at [1009, 55] on use at bounding box center [1004, 56] width 11 height 10
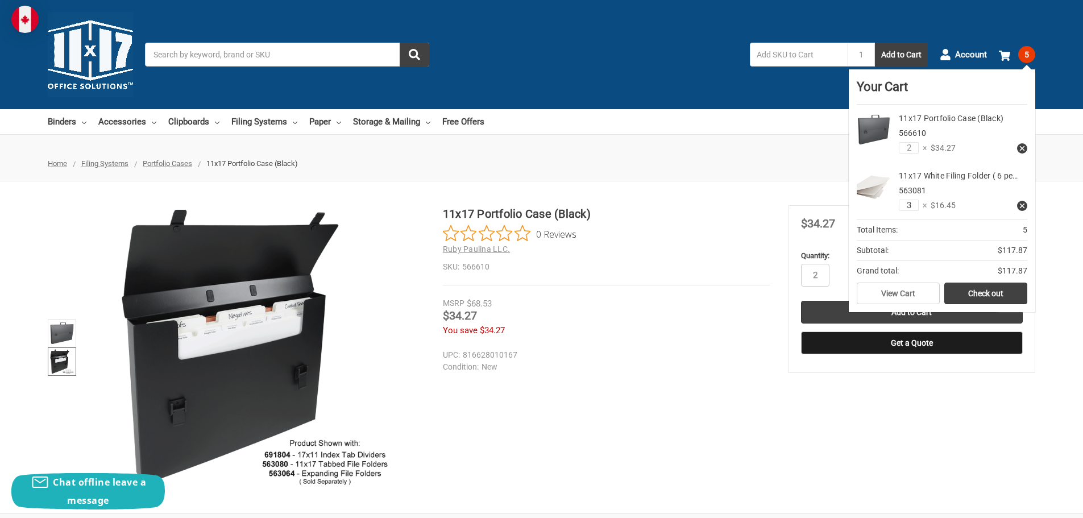
click at [910, 204] on input "3" at bounding box center [909, 205] width 20 height 11
drag, startPoint x: 913, startPoint y: 205, endPoint x: 902, endPoint y: 205, distance: 10.2
click at [902, 205] on input "3" at bounding box center [909, 205] width 20 height 11
type input "5"
click at [813, 190] on div "11x17 Portfolio Case (Black) 0 Reviews Ruby Paulina LLC. SKU: 566610" at bounding box center [541, 347] width 1083 height 332
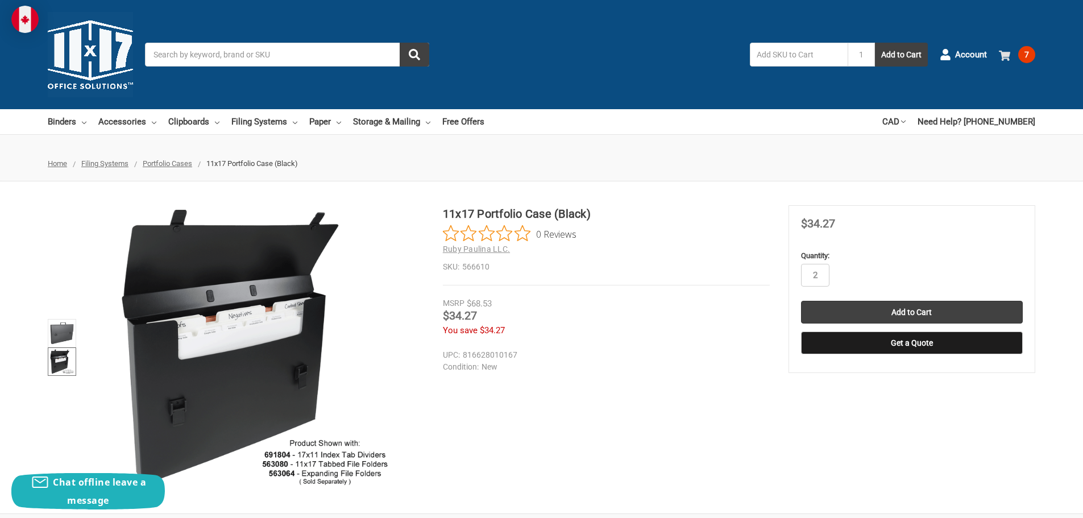
click at [1009, 57] on use at bounding box center [1004, 56] width 11 height 10
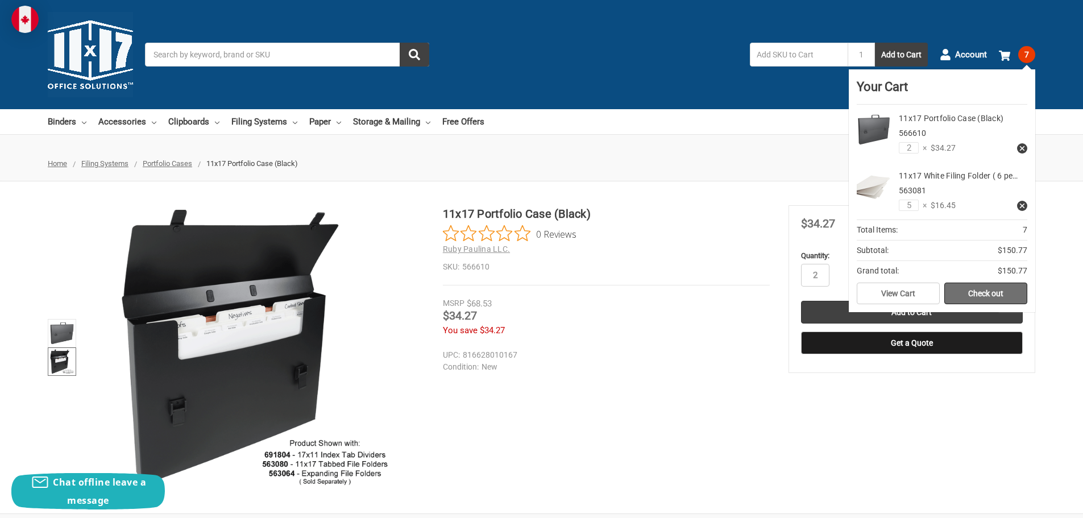
click at [979, 291] on link "Check out" at bounding box center [985, 294] width 83 height 22
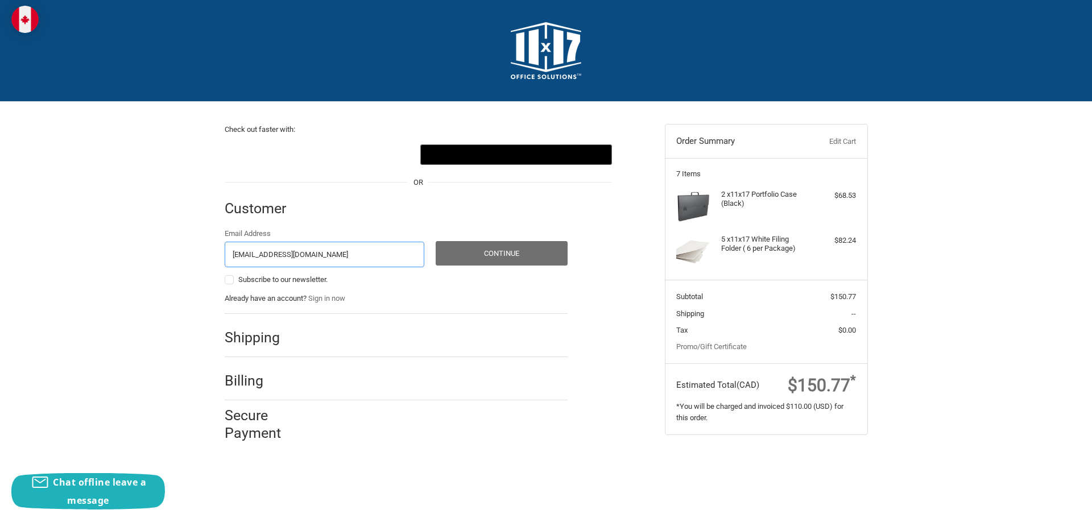
type input "[EMAIL_ADDRESS][DOMAIN_NAME]"
click at [504, 253] on button "Continue" at bounding box center [502, 253] width 132 height 24
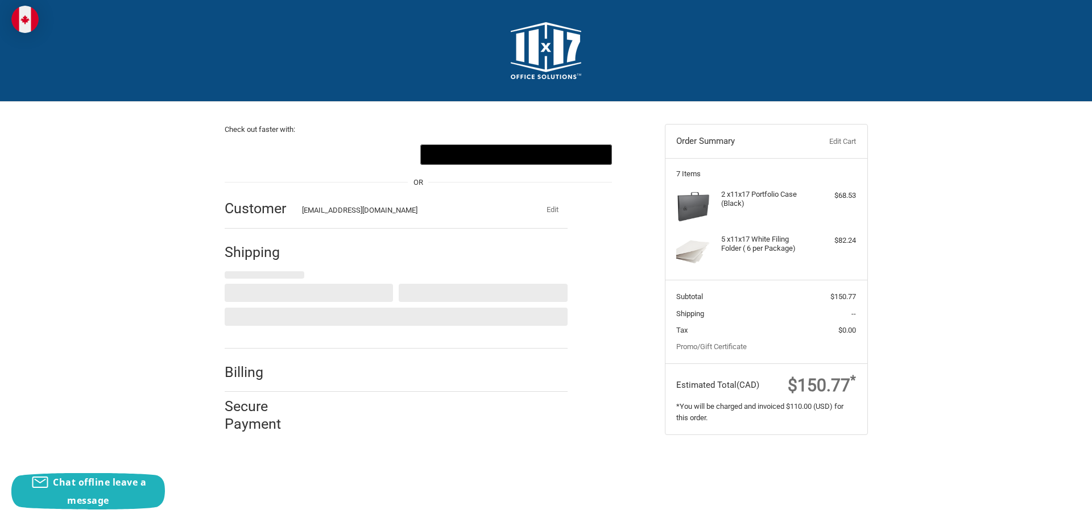
select select "CA"
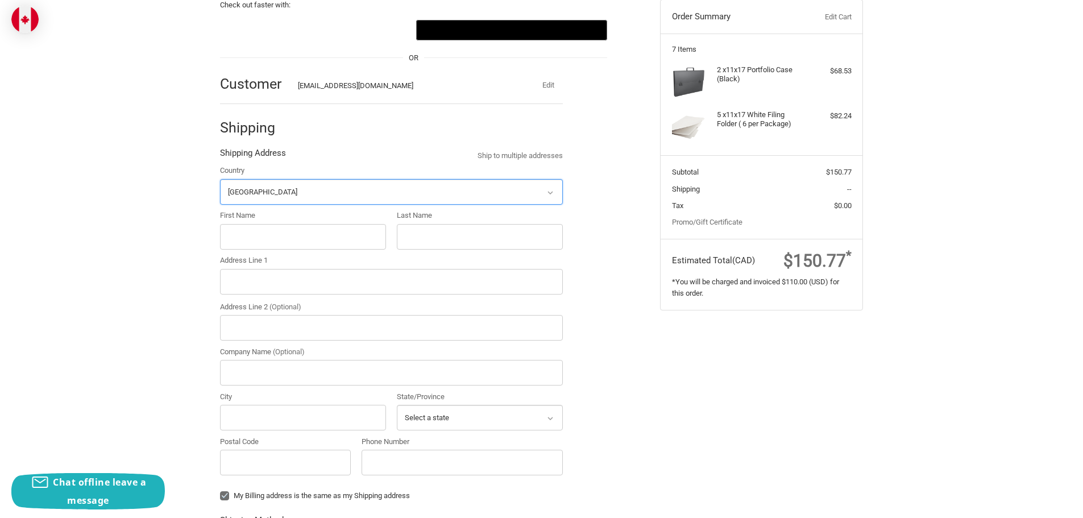
scroll to position [125, 0]
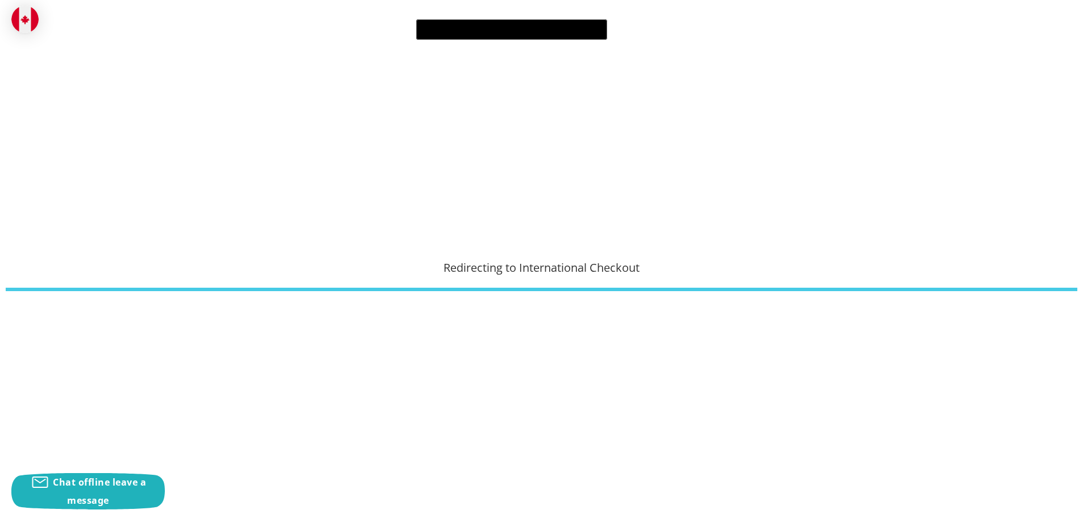
click at [280, 239] on div "Check out faster with: @import url(//[DOMAIN_NAME][URL]) •••••• OR Customer [EM…" at bounding box center [541, 391] width 1083 height 828
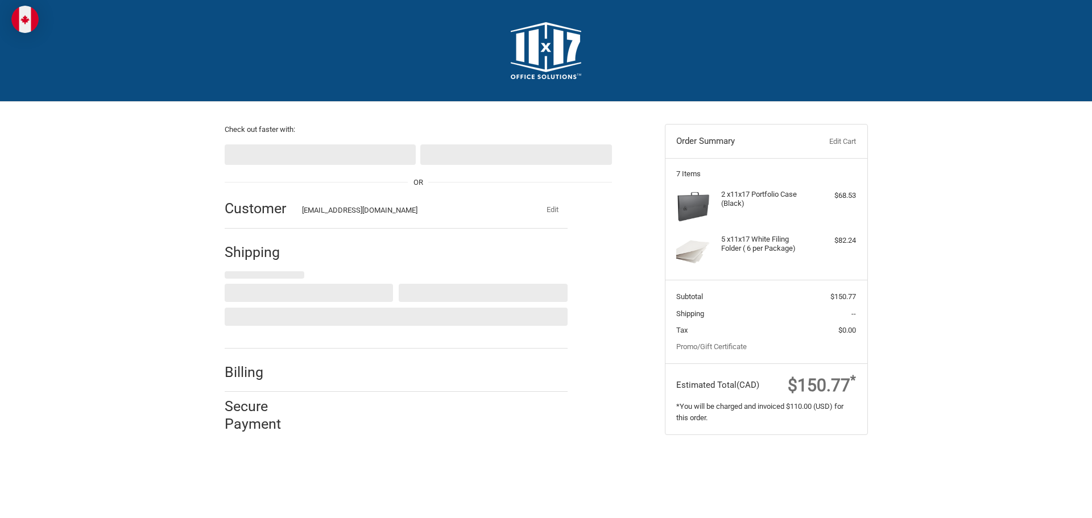
select select "CA"
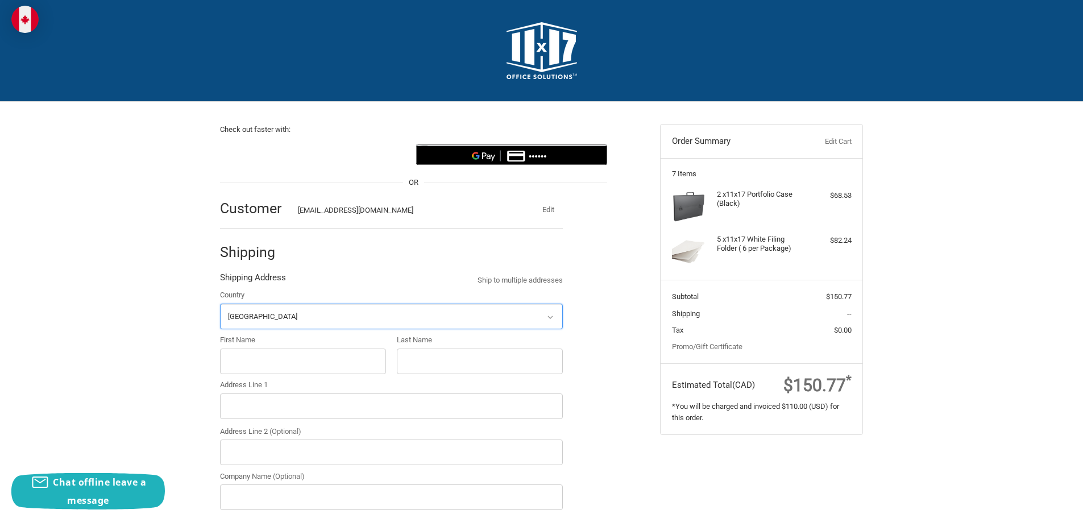
scroll to position [125, 0]
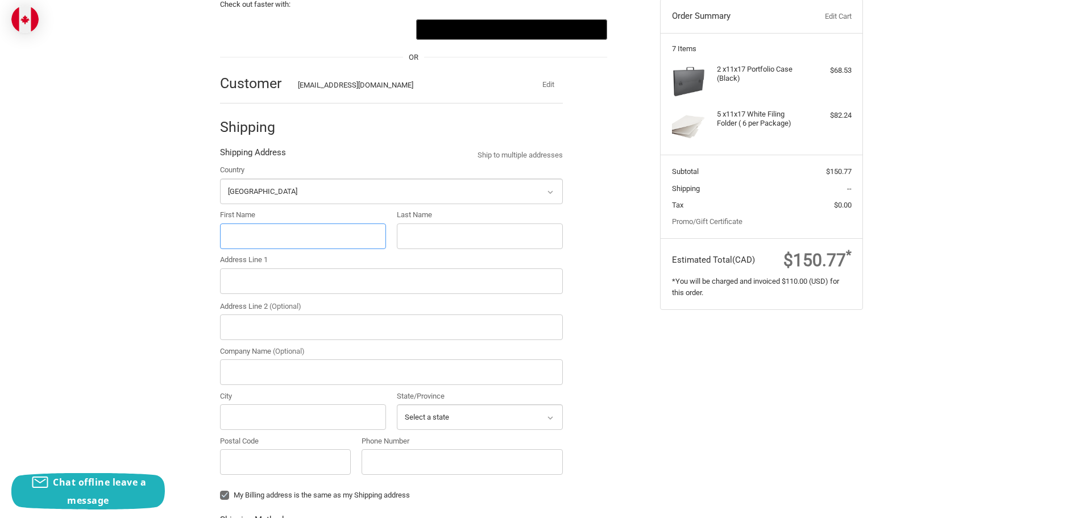
click at [283, 238] on div "Check out faster with: @import url(//fonts.googleapis.com/css?family=Google+San…" at bounding box center [541, 391] width 1083 height 828
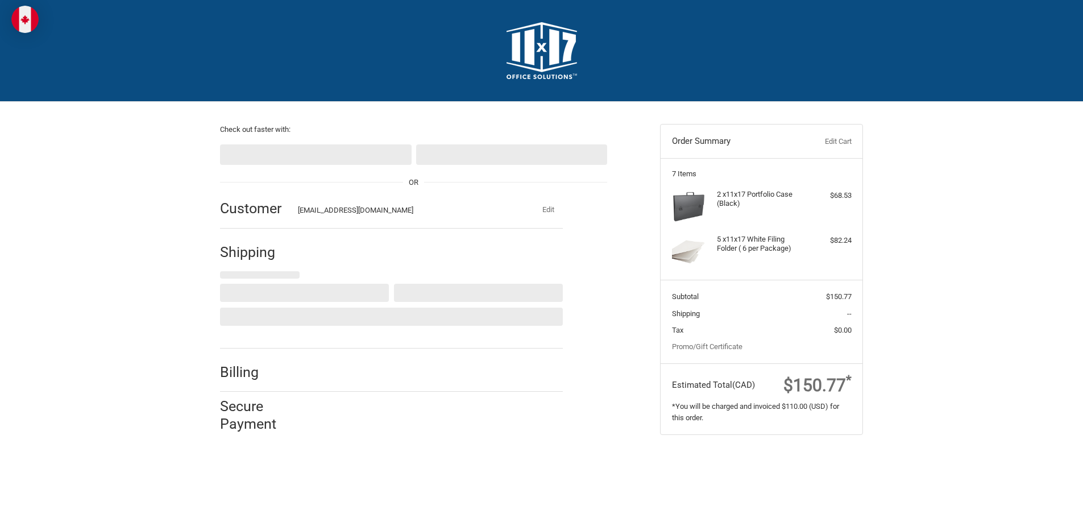
select select "CA"
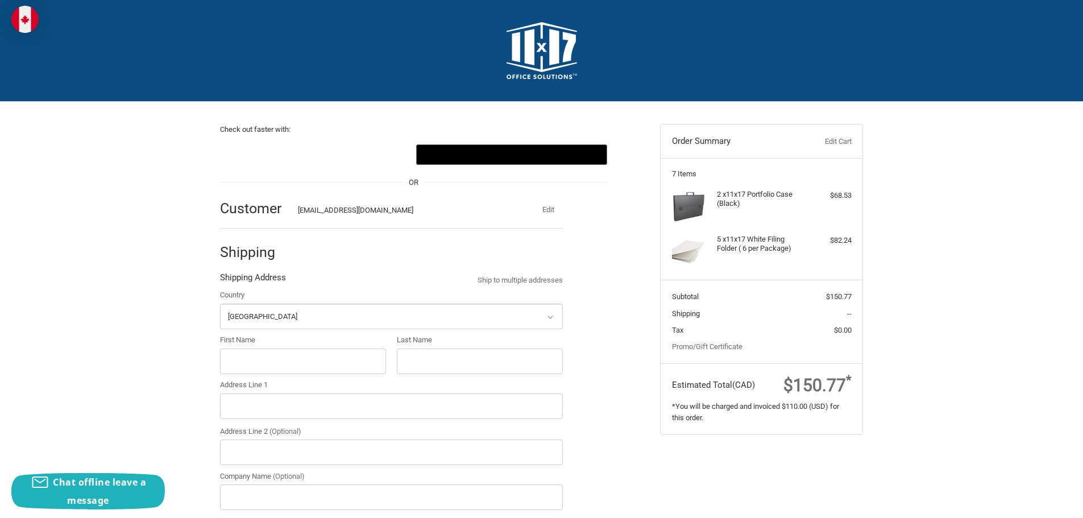
click at [24, 16] on img at bounding box center [24, 19] width 27 height 27
